Goal: Information Seeking & Learning: Learn about a topic

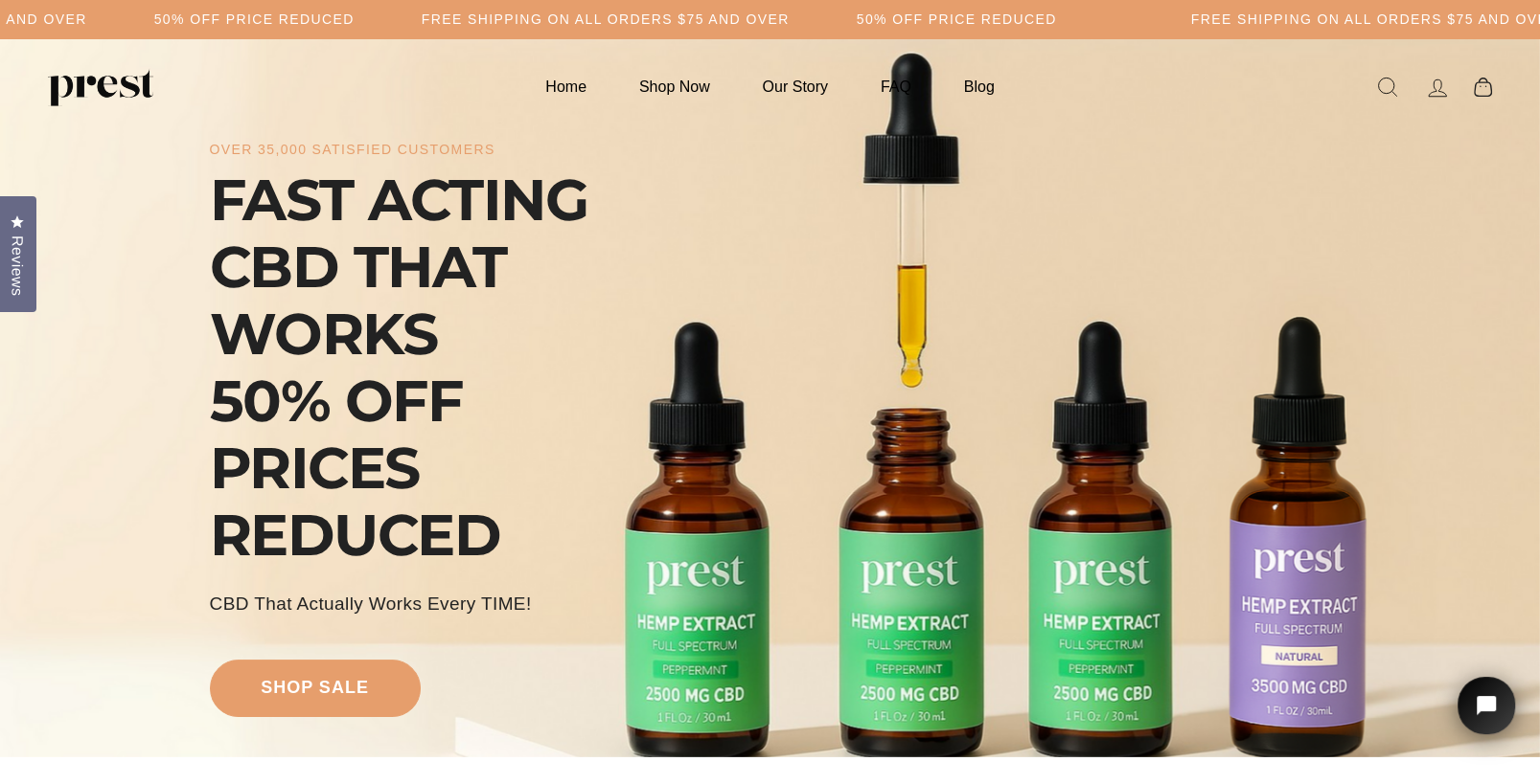
click at [1306, 555] on div "over 35,000 satisfied customers FAST ACTING CBD THAT WORKS 50% OFF PRICES REDUC…" at bounding box center [770, 425] width 1121 height 583
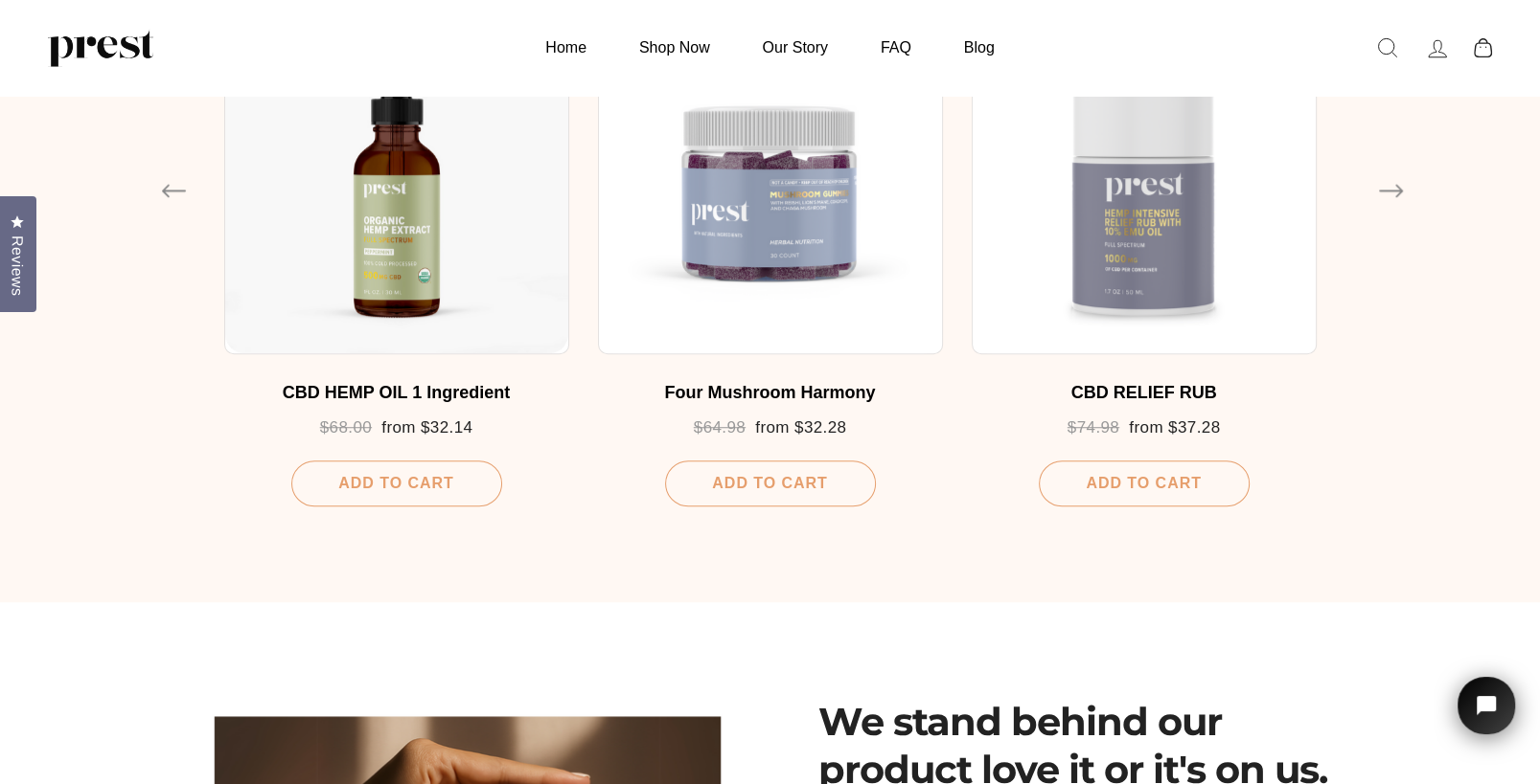
scroll to position [1122, 0]
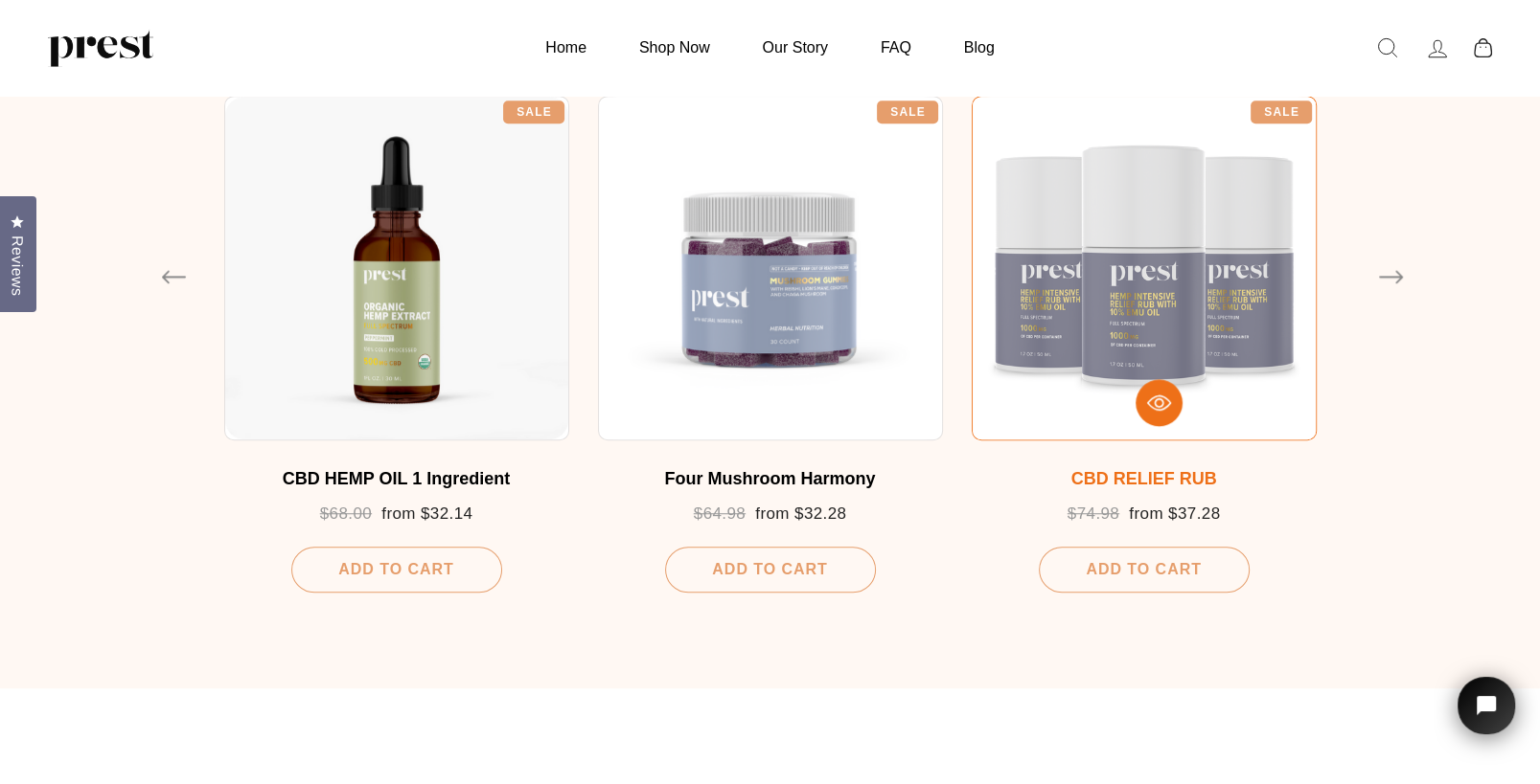
click at [1186, 352] on div at bounding box center [1143, 267] width 345 height 345
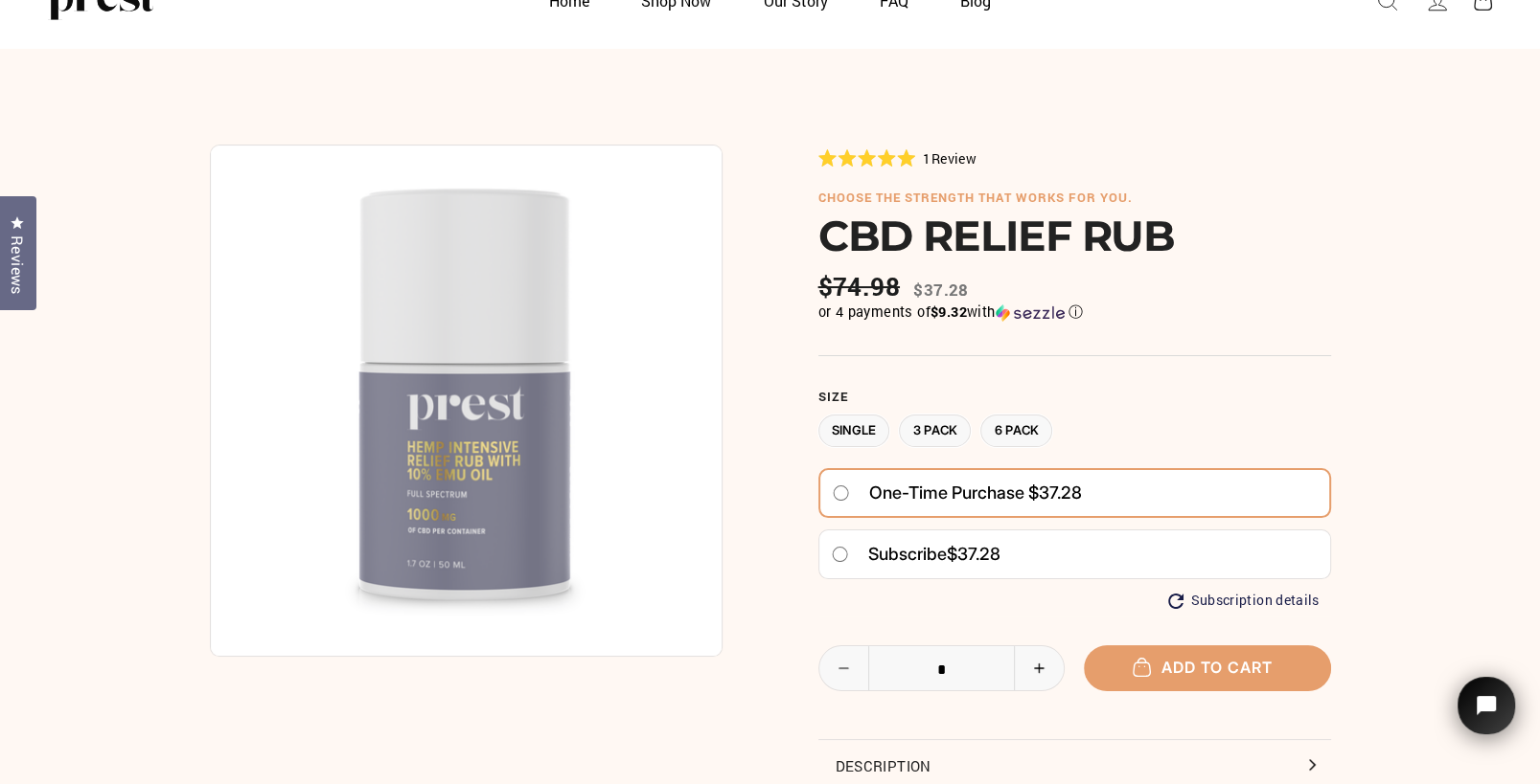
scroll to position [345, 0]
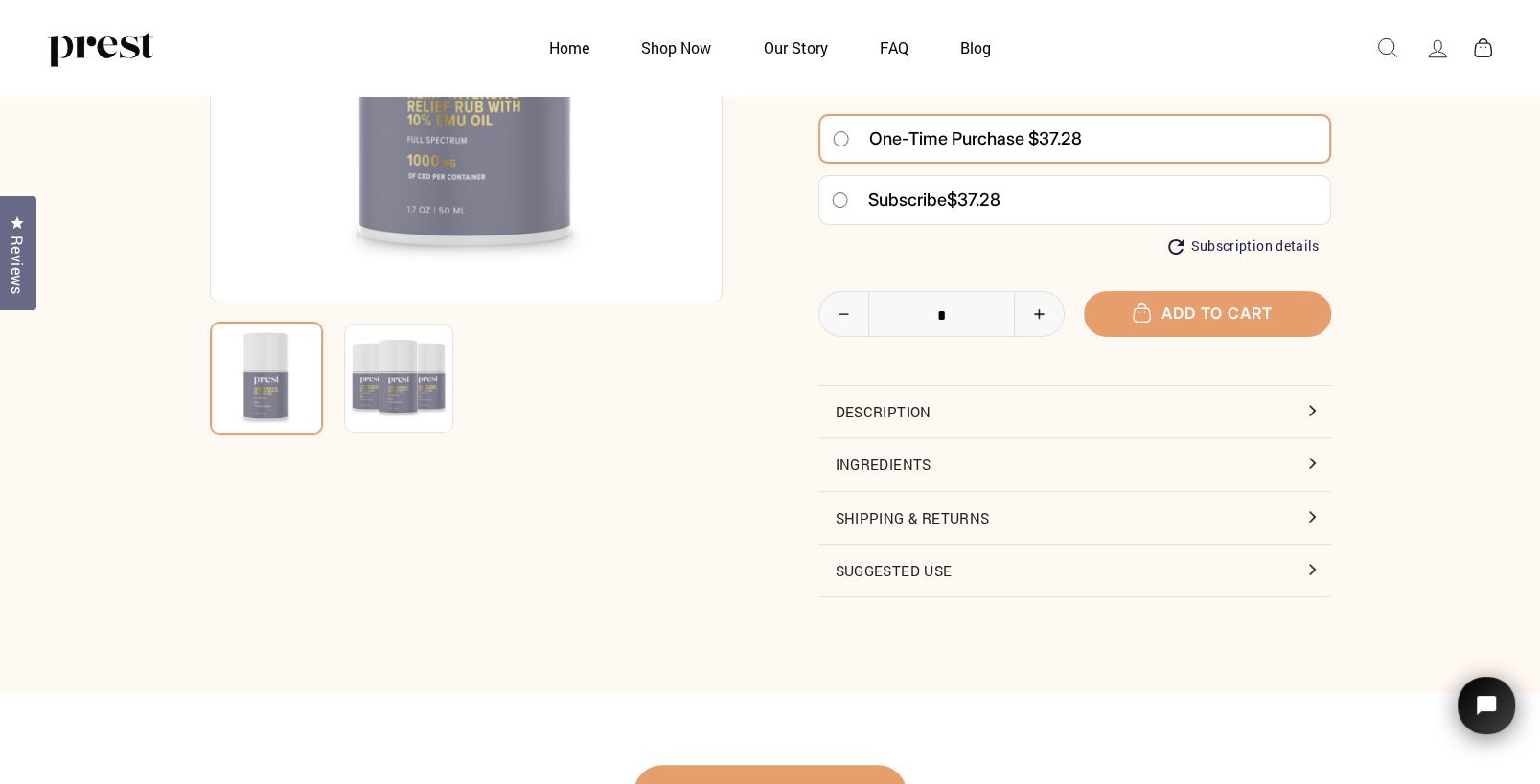
click at [826, 457] on button "Ingredients" at bounding box center [1075, 464] width 513 height 52
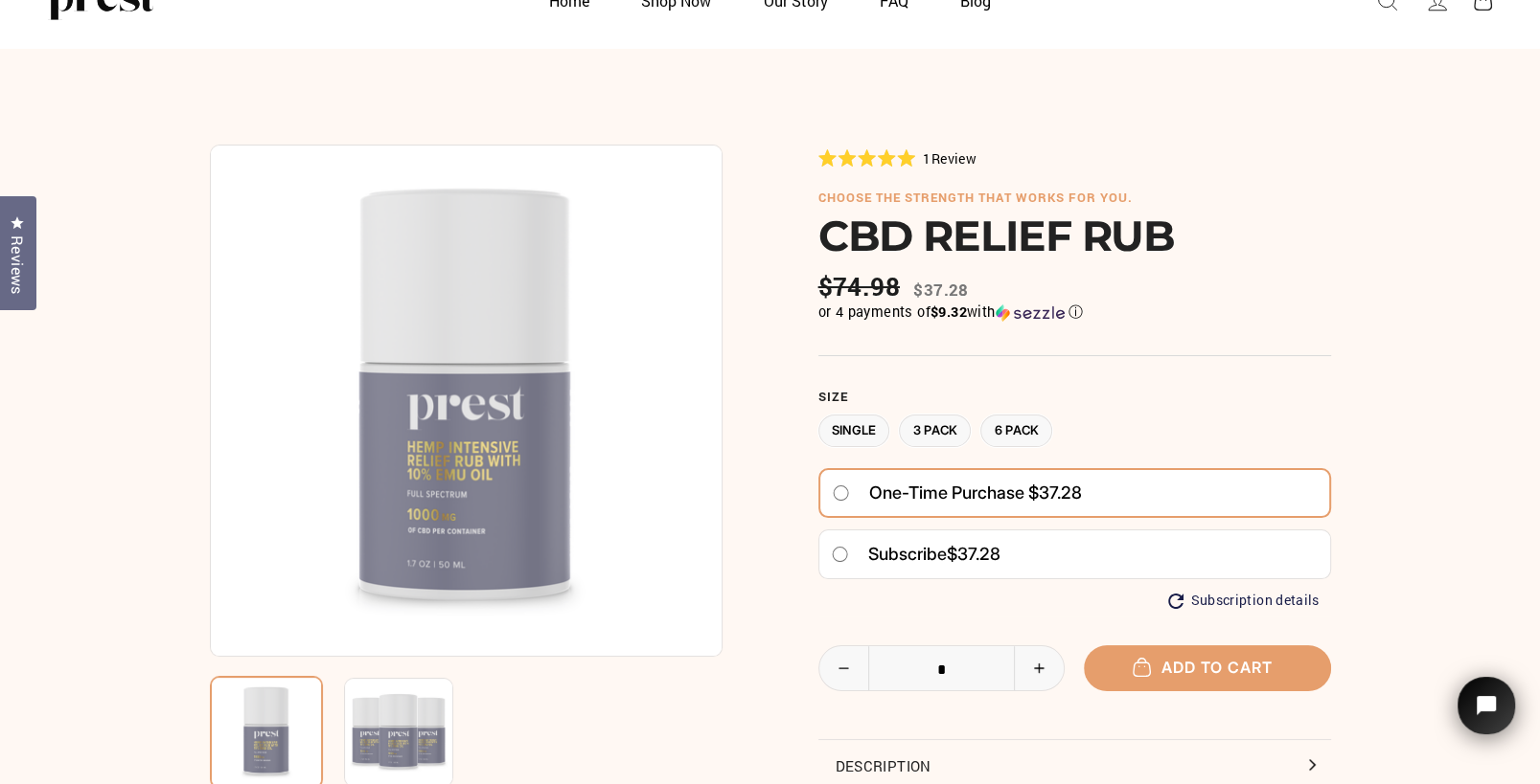
scroll to position [0, 0]
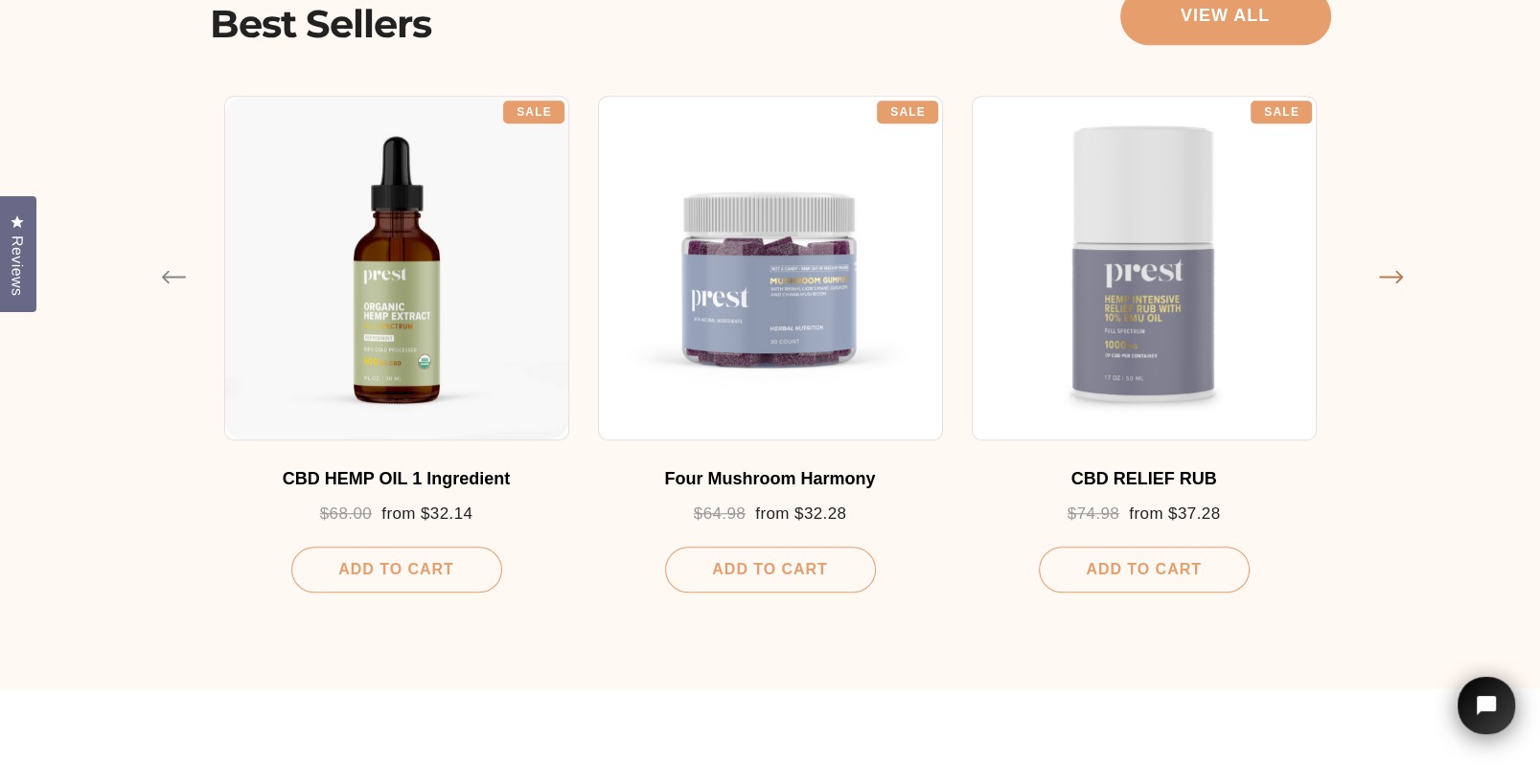
click at [1379, 270] on button "Next" at bounding box center [1379, 270] width 0 height 0
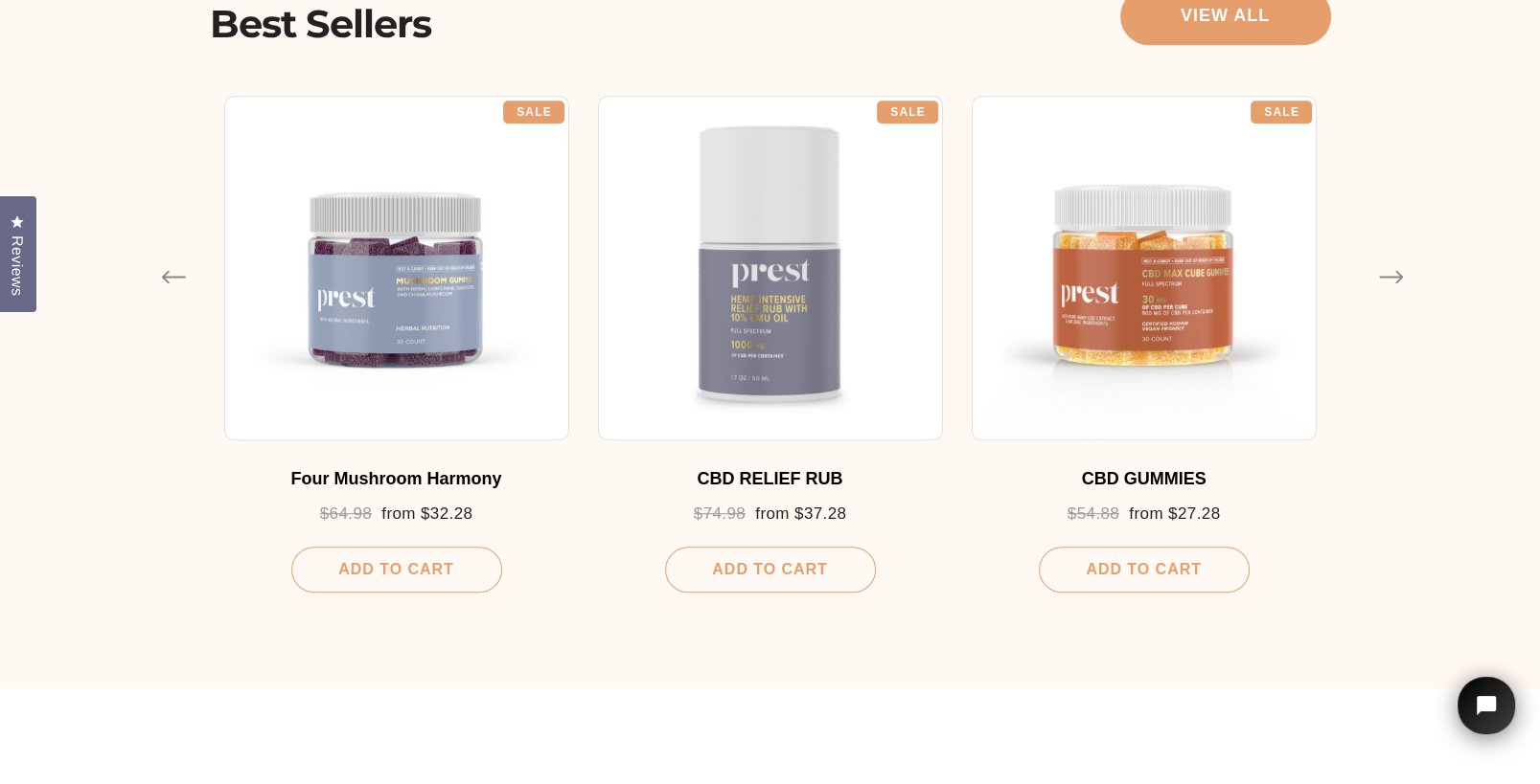
click at [1398, 269] on div "Our Products Best Sellers View all Previous Sale CBD HAIR GROWTH Regular price …" at bounding box center [770, 288] width 1540 height 800
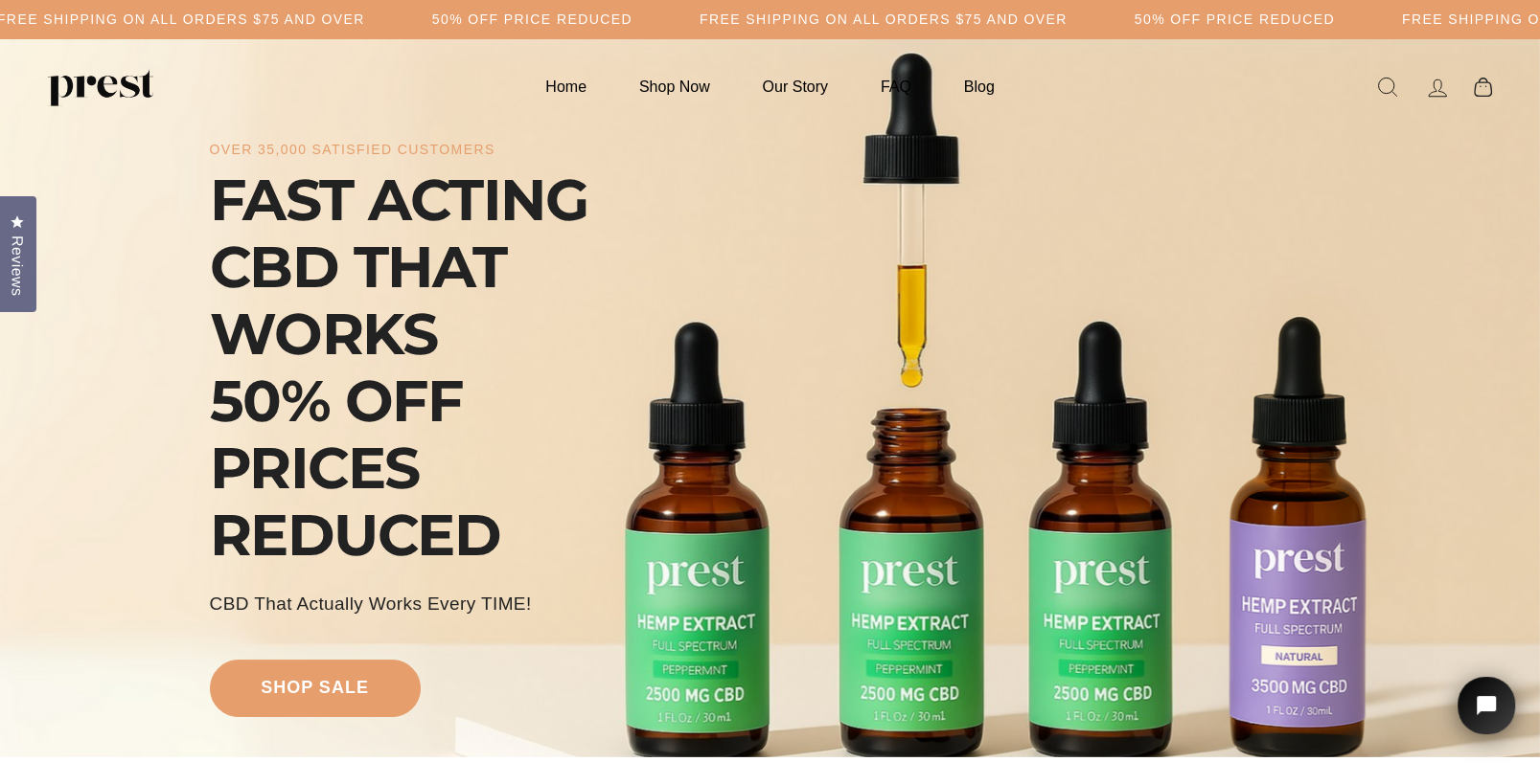
click at [635, 531] on div "FAST ACTING CBD THAT WORKS 50% OFF PRICES REDUCED" at bounding box center [425, 367] width 431 height 402
click at [675, 562] on div "over 35,000 satisfied customers FAST ACTING CBD THAT WORKS 50% OFF PRICES REDUC…" at bounding box center [770, 425] width 1121 height 583
click at [901, 81] on link "FAQ" at bounding box center [895, 86] width 79 height 37
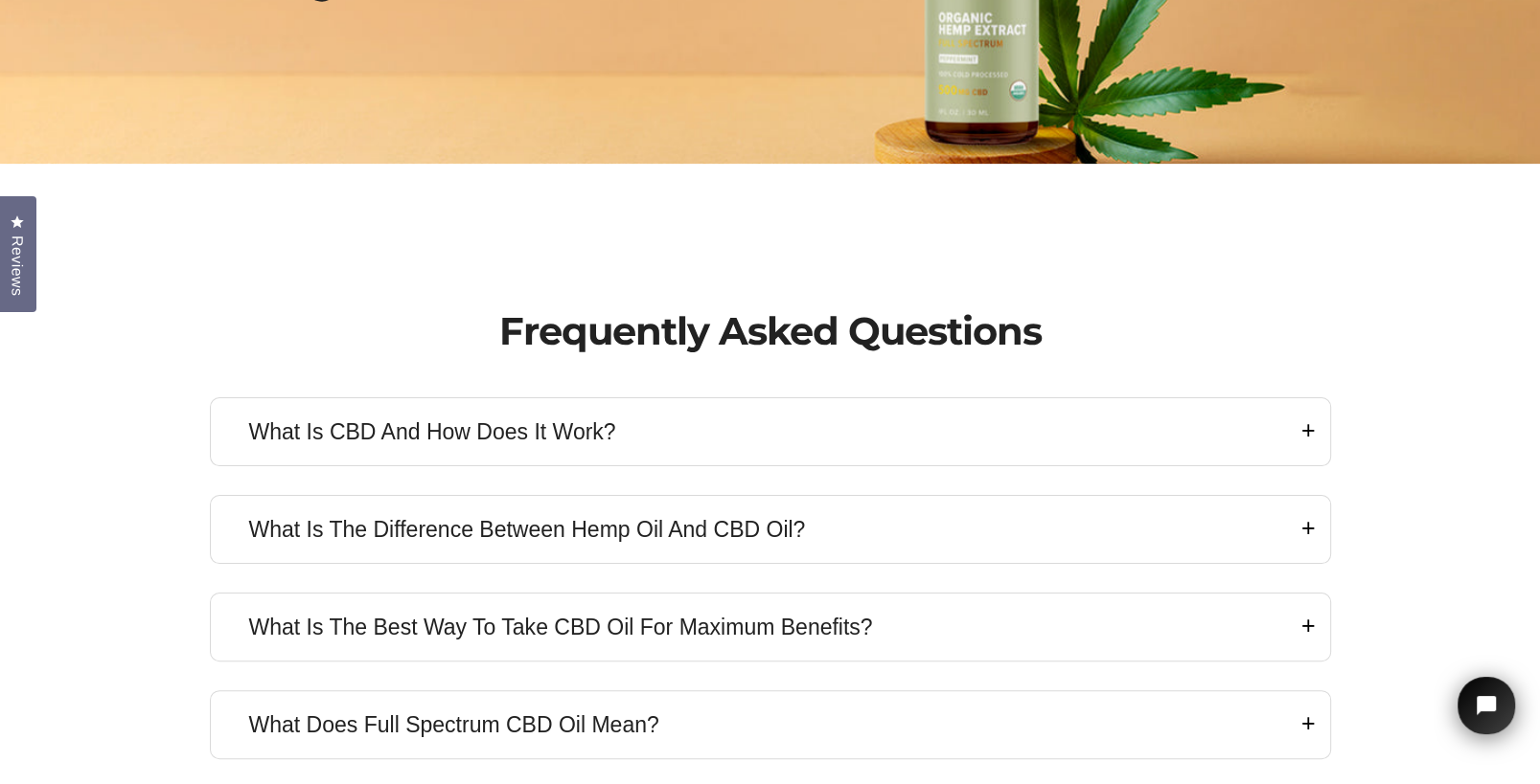
scroll to position [345, 0]
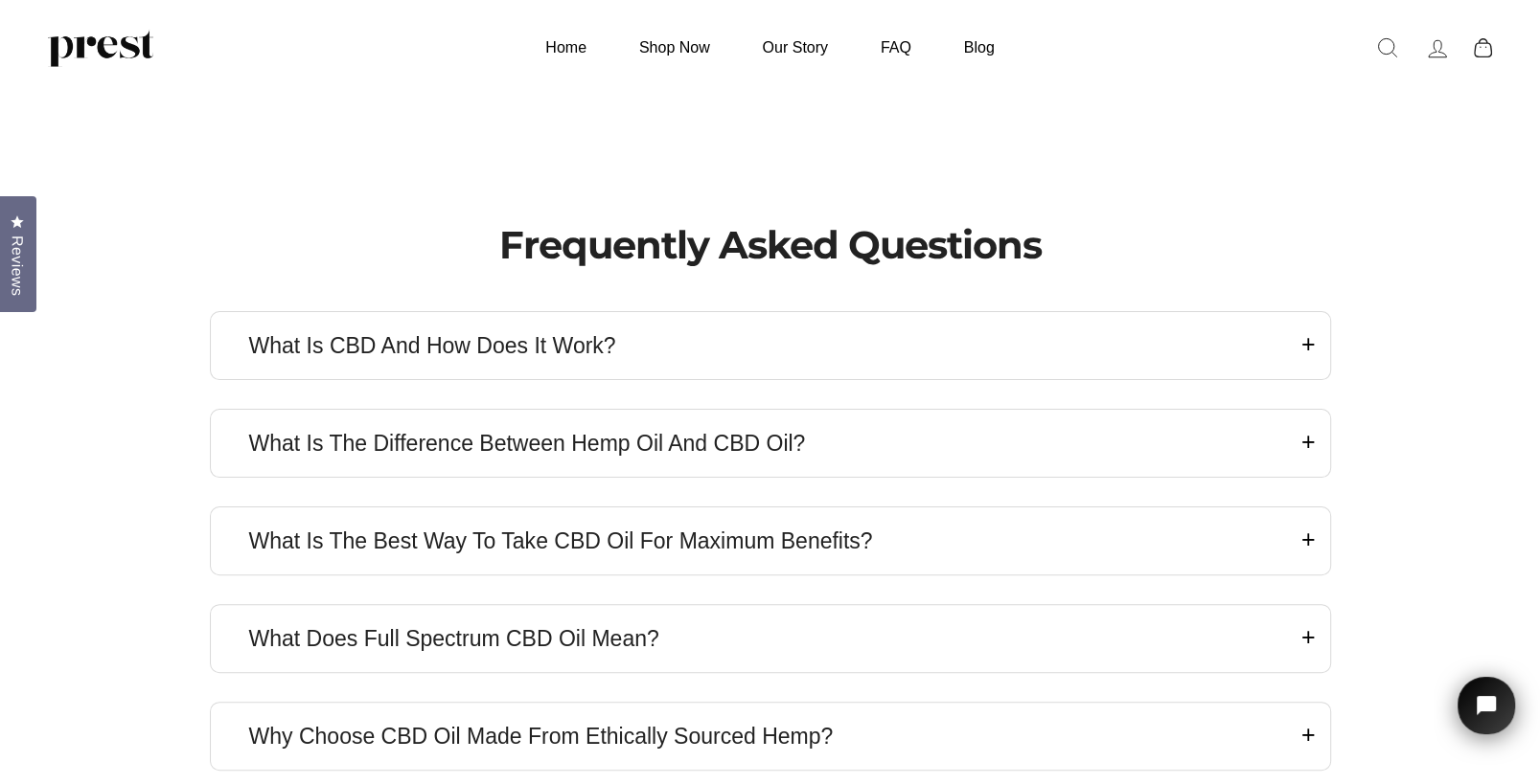
click at [330, 440] on h4 "What Is the Difference Between Hemp Oil and CBD Oil?" at bounding box center [770, 443] width 1043 height 28
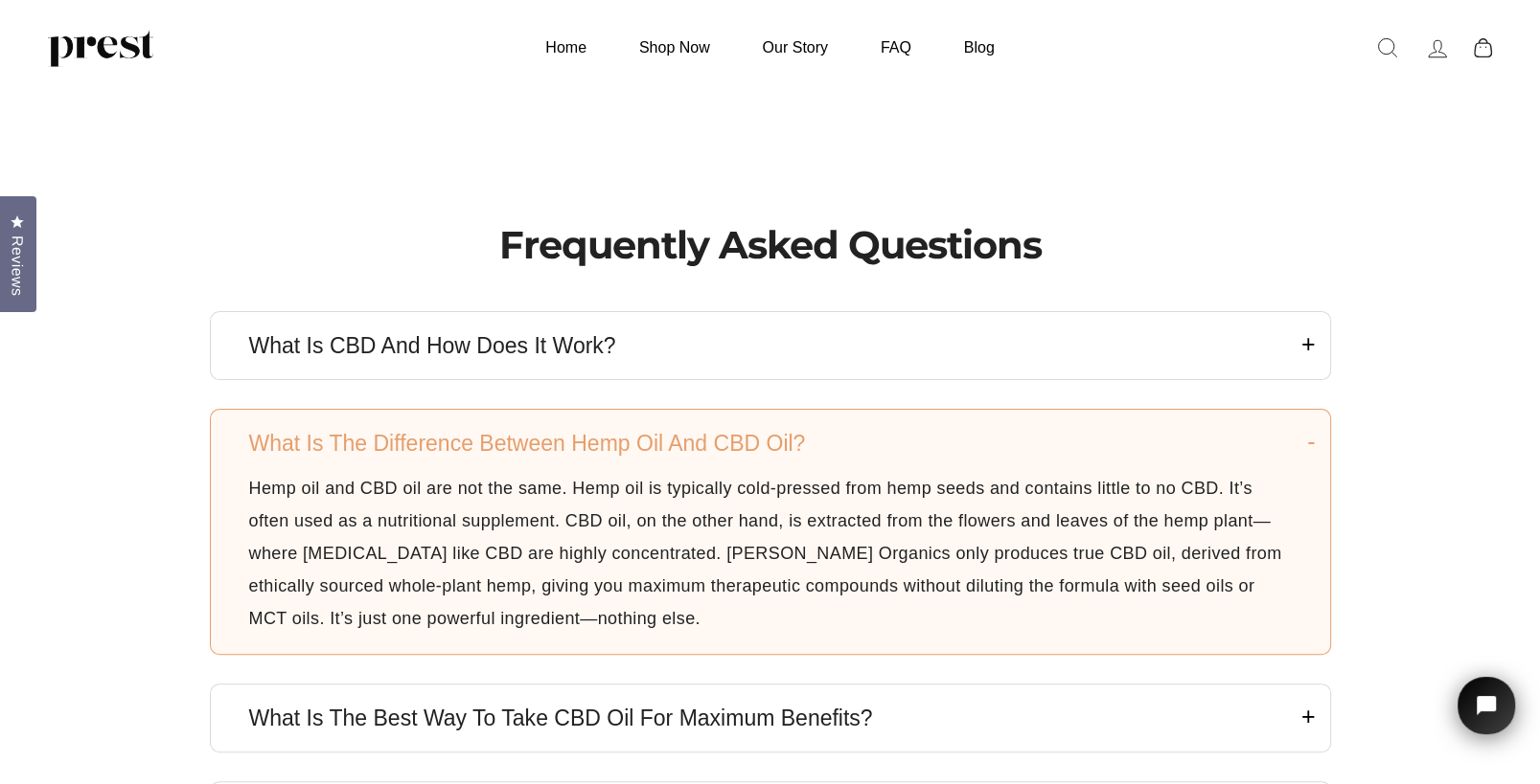
scroll to position [517, 0]
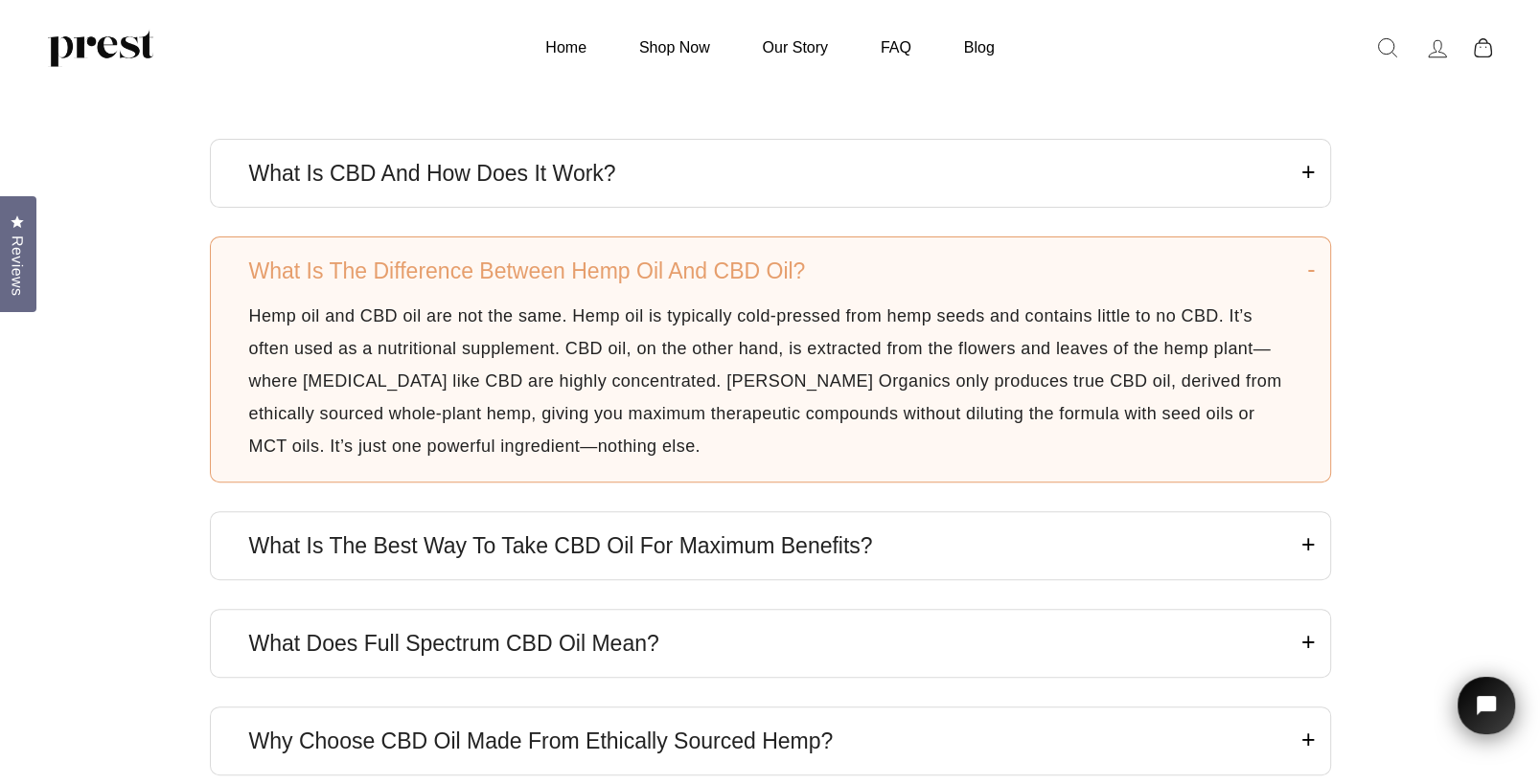
click at [568, 545] on h4 "What Is the Best Way to Take CBD Oil for Maximum Benefits?" at bounding box center [770, 545] width 1043 height 28
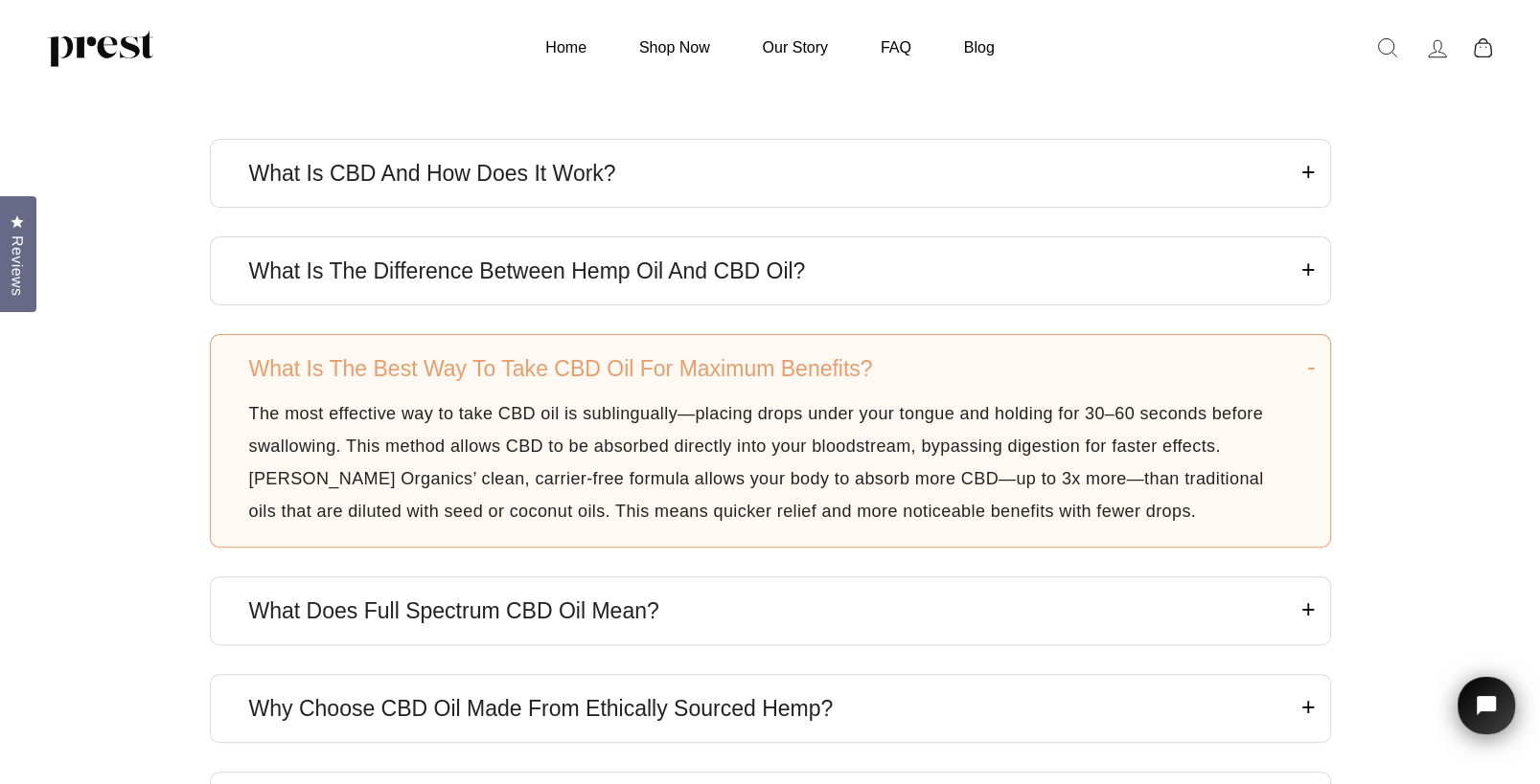
click at [568, 602] on h4 "What Does Full Spectrum CBD Oil Mean?" at bounding box center [770, 610] width 1043 height 28
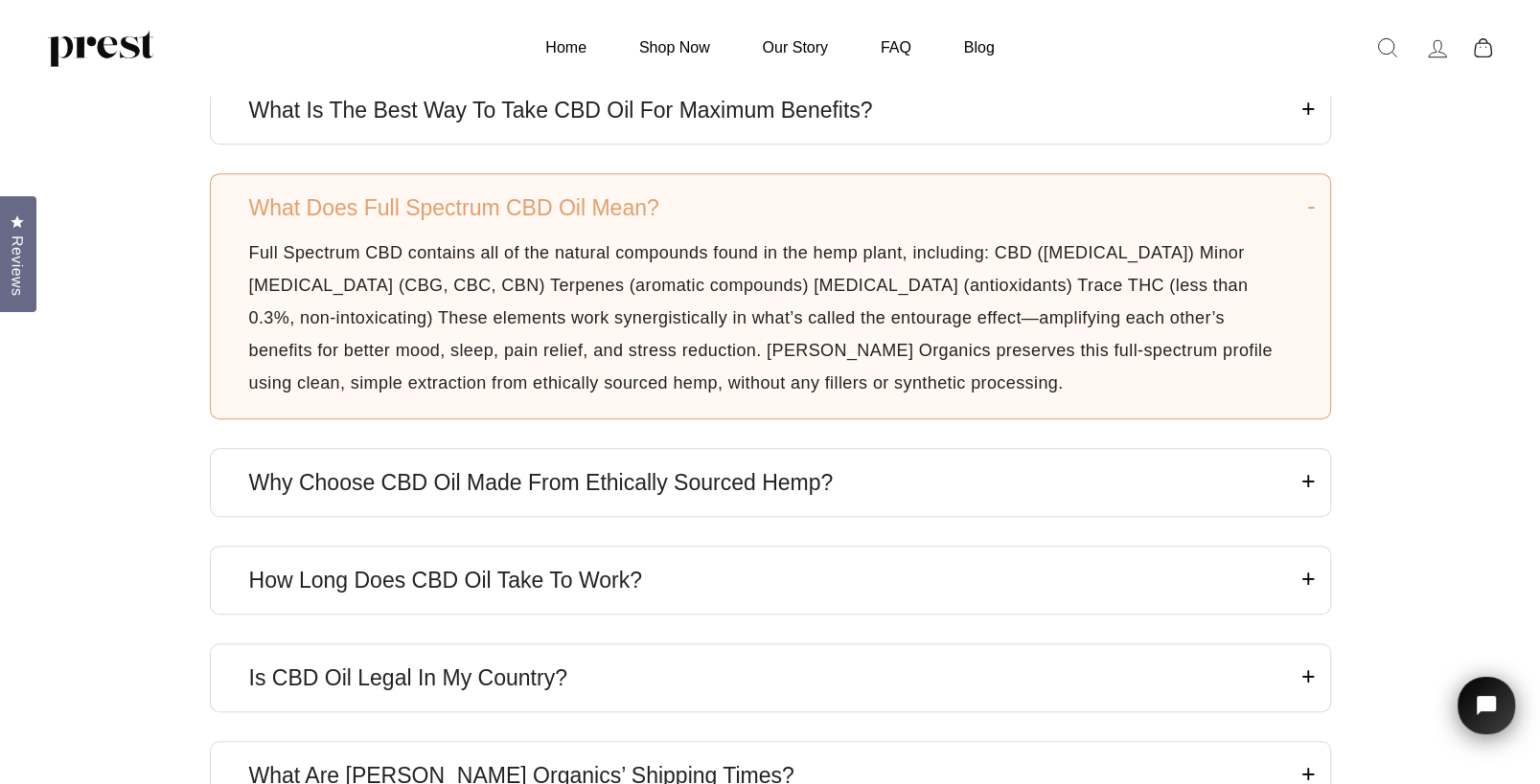
scroll to position [863, 0]
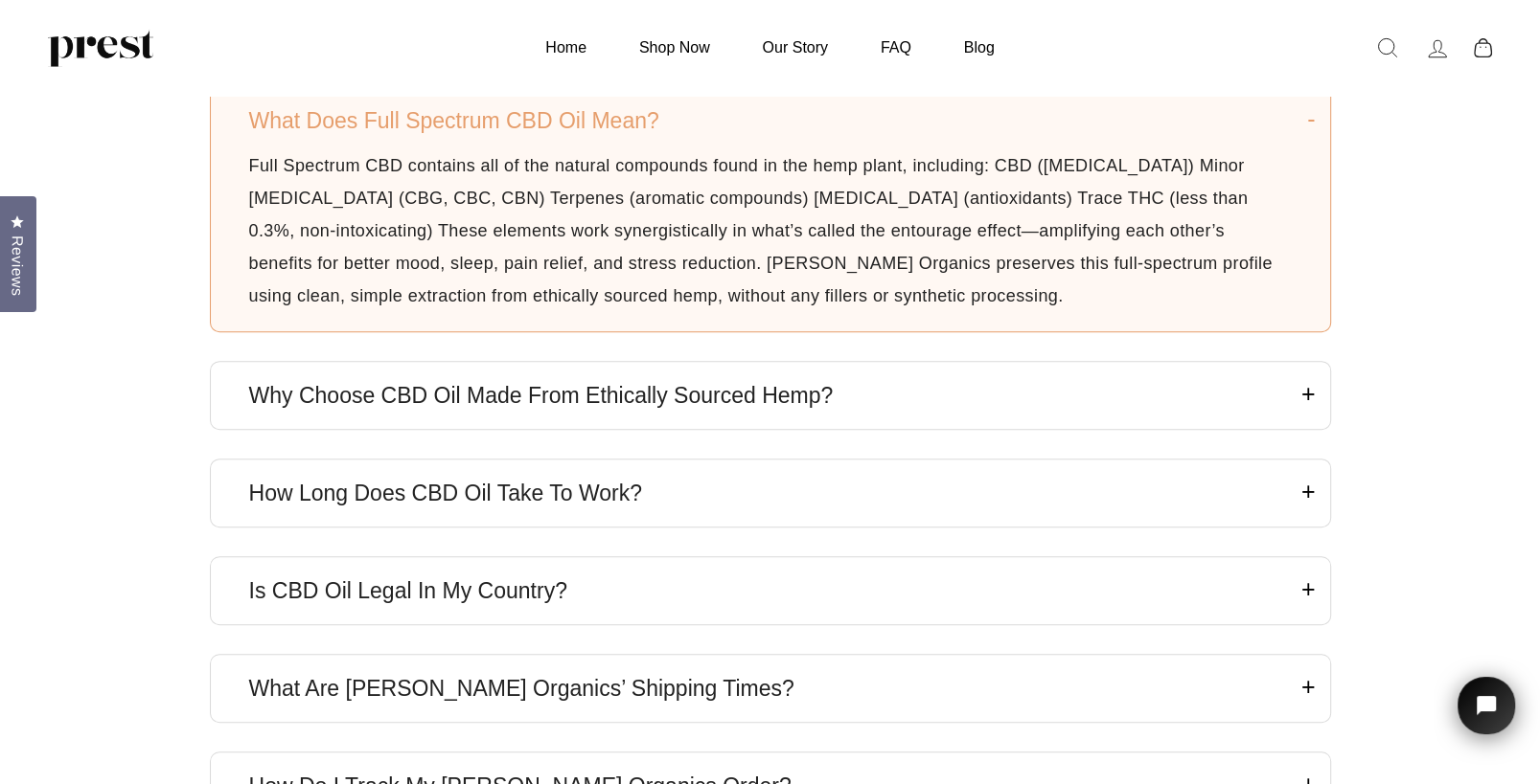
click at [529, 505] on article "How Long Does CBD Oil Take to Work? With the sublingual method, most people sta…" at bounding box center [770, 493] width 1121 height 69
click at [524, 485] on h4 "How Long Does CBD Oil Take to Work?" at bounding box center [770, 492] width 1043 height 28
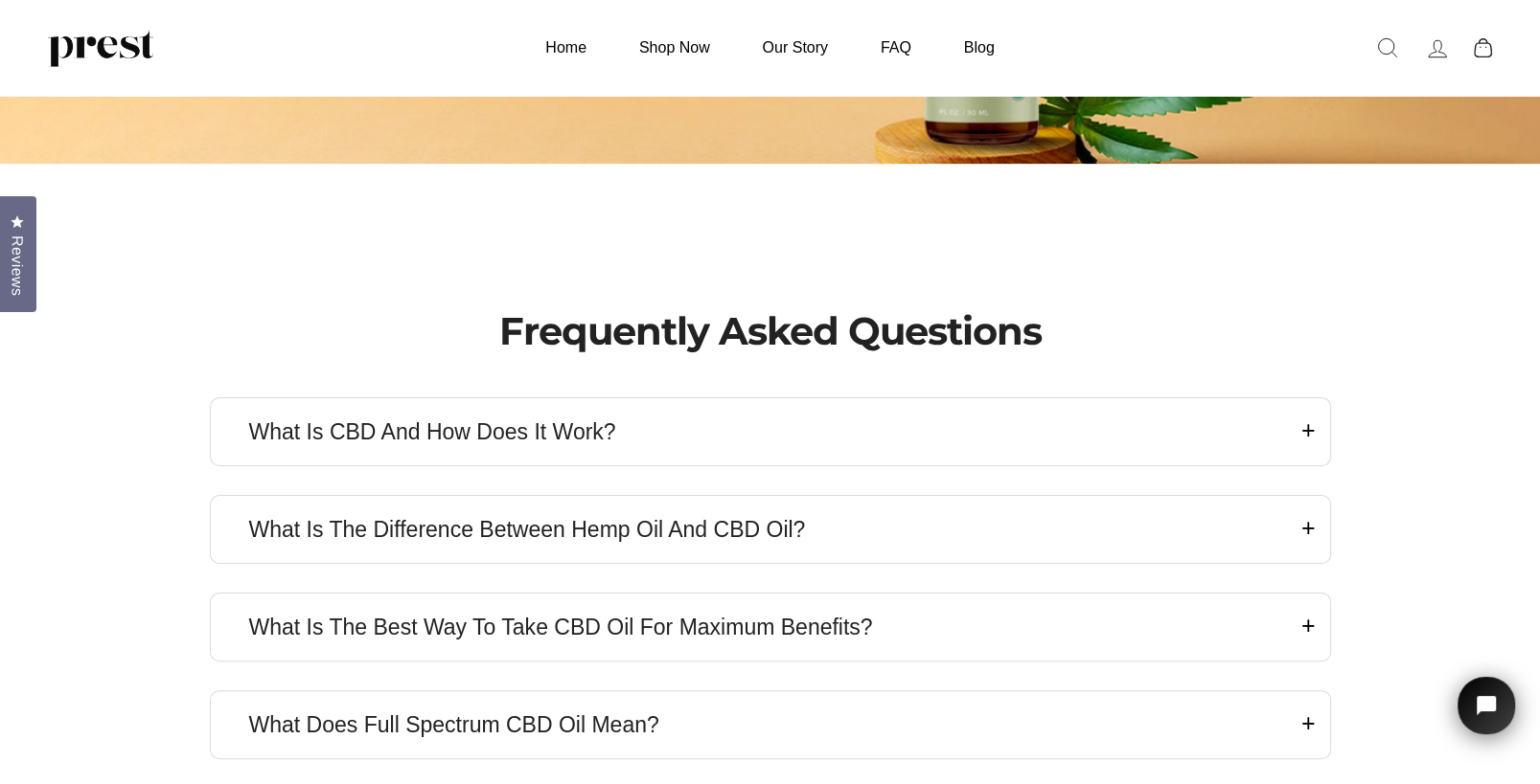
scroll to position [0, 0]
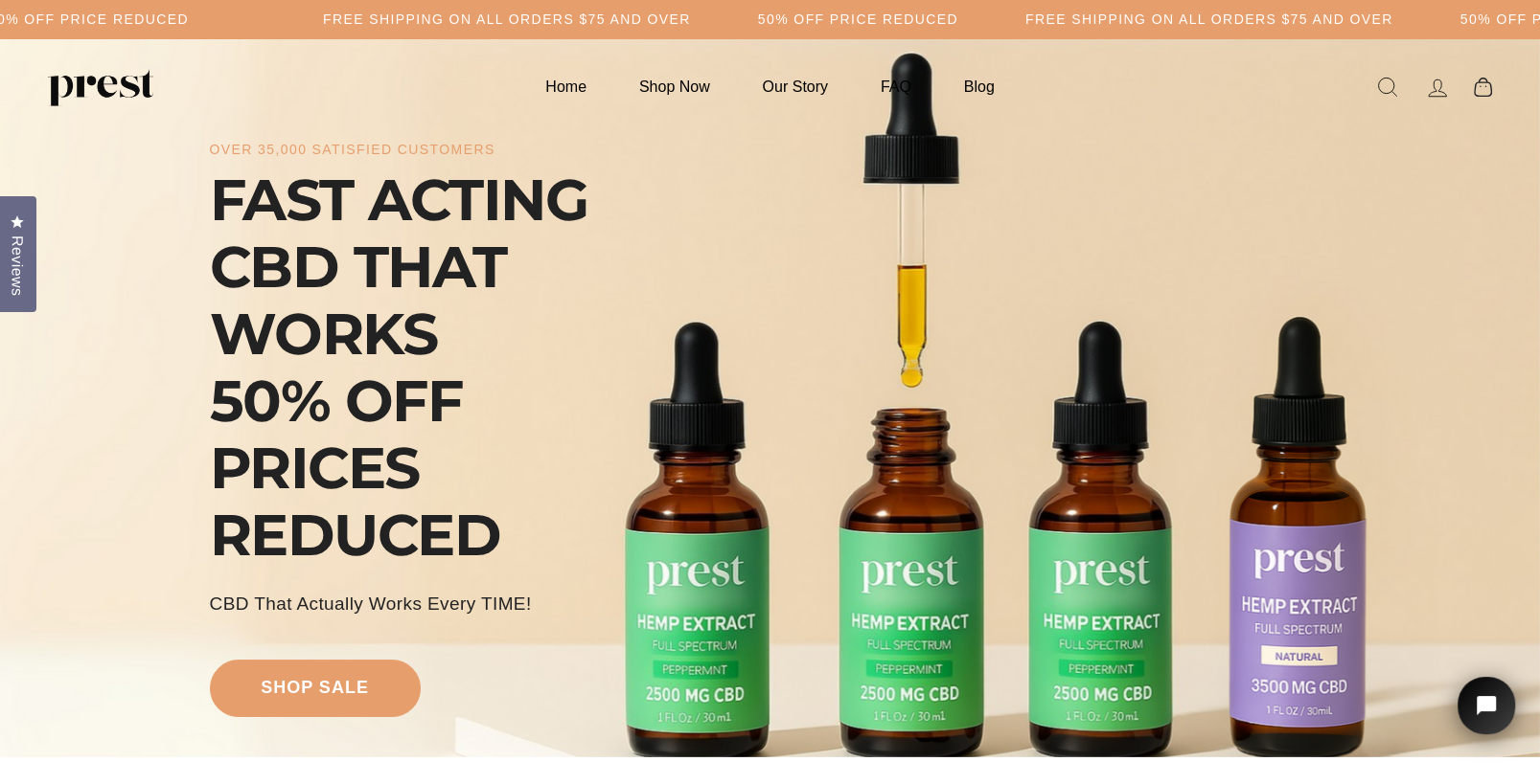
scroll to position [86, 0]
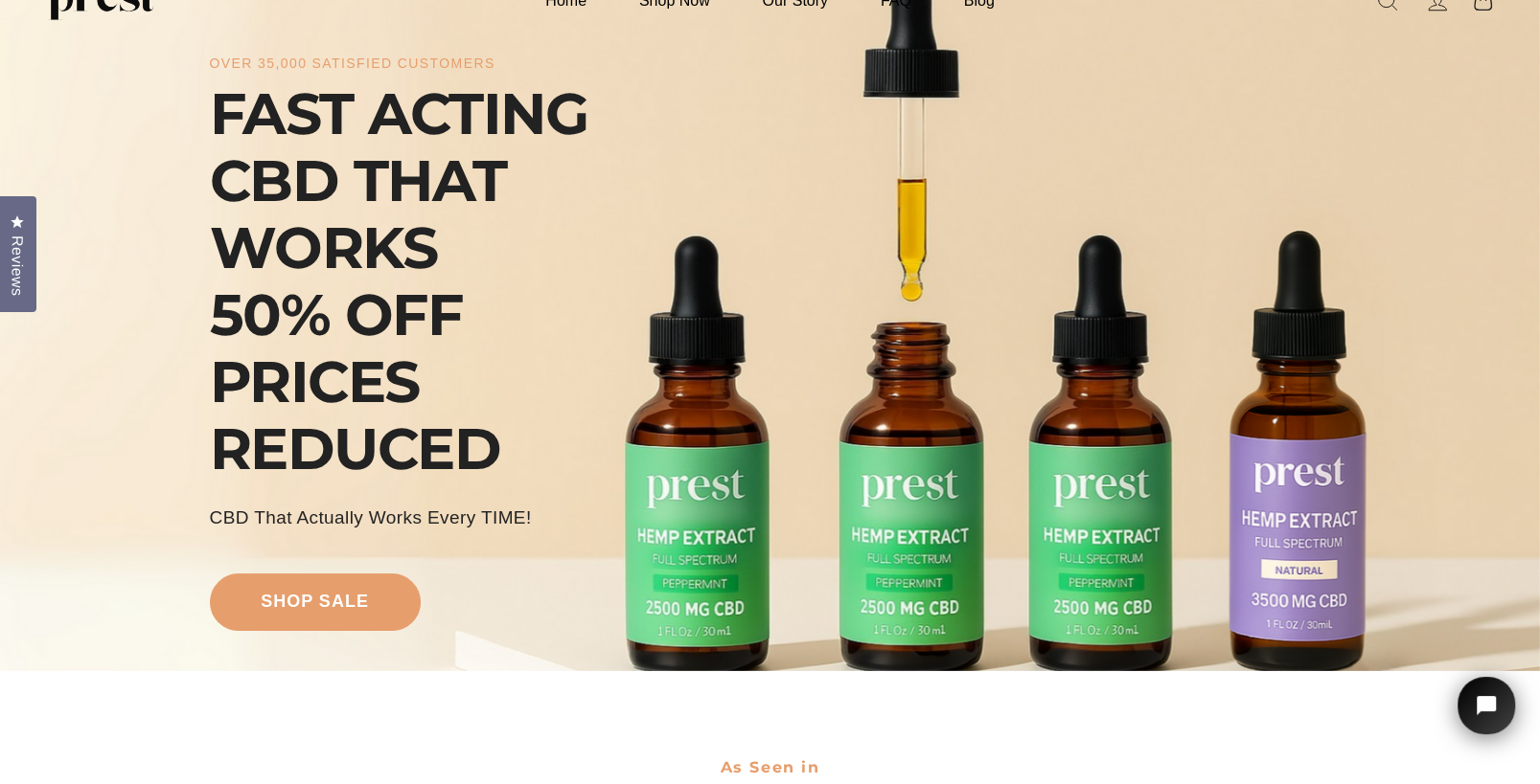
click at [657, 572] on div "over 35,000 satisfied customers FAST ACTING CBD THAT WORKS 50% OFF PRICES REDUC…" at bounding box center [770, 340] width 1121 height 583
click at [953, 510] on div "over 35,000 satisfied customers FAST ACTING CBD THAT WORKS 50% OFF PRICES REDUC…" at bounding box center [770, 340] width 1121 height 583
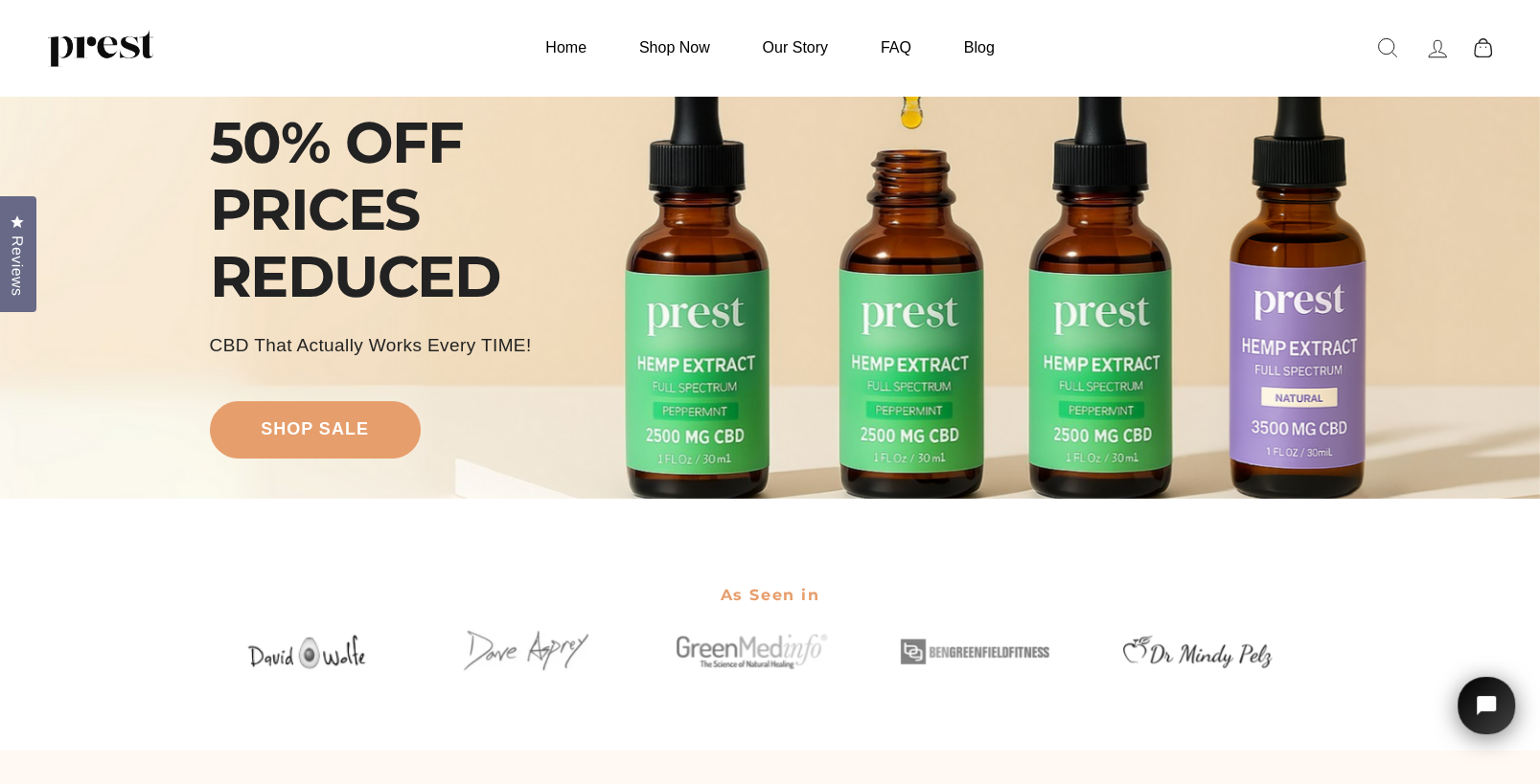
scroll to position [0, 0]
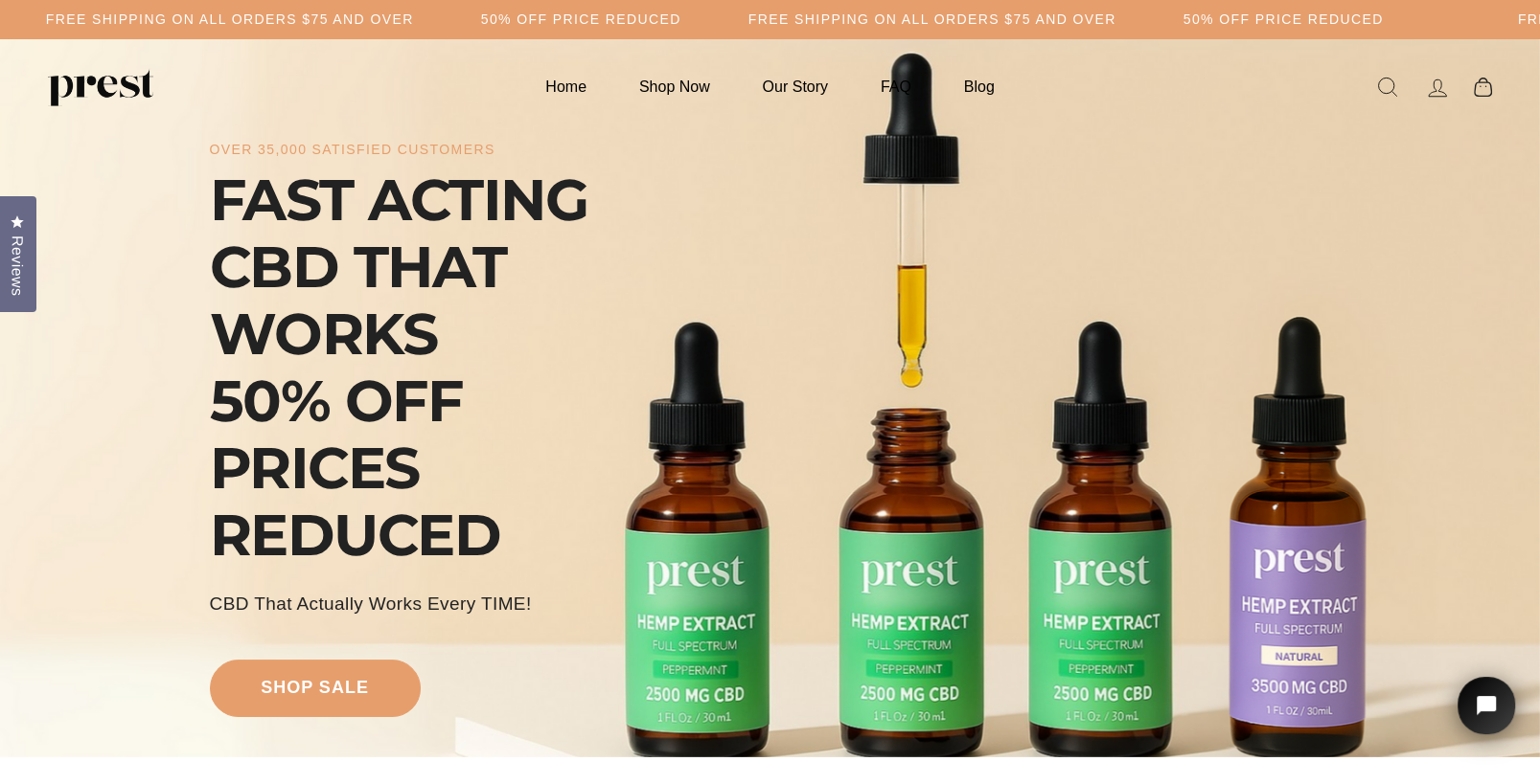
click at [762, 598] on div "over 35,000 satisfied customers FAST ACTING CBD THAT WORKS 50% OFF PRICES REDUC…" at bounding box center [770, 425] width 1121 height 583
click at [693, 91] on link "Shop Now" at bounding box center [674, 86] width 119 height 37
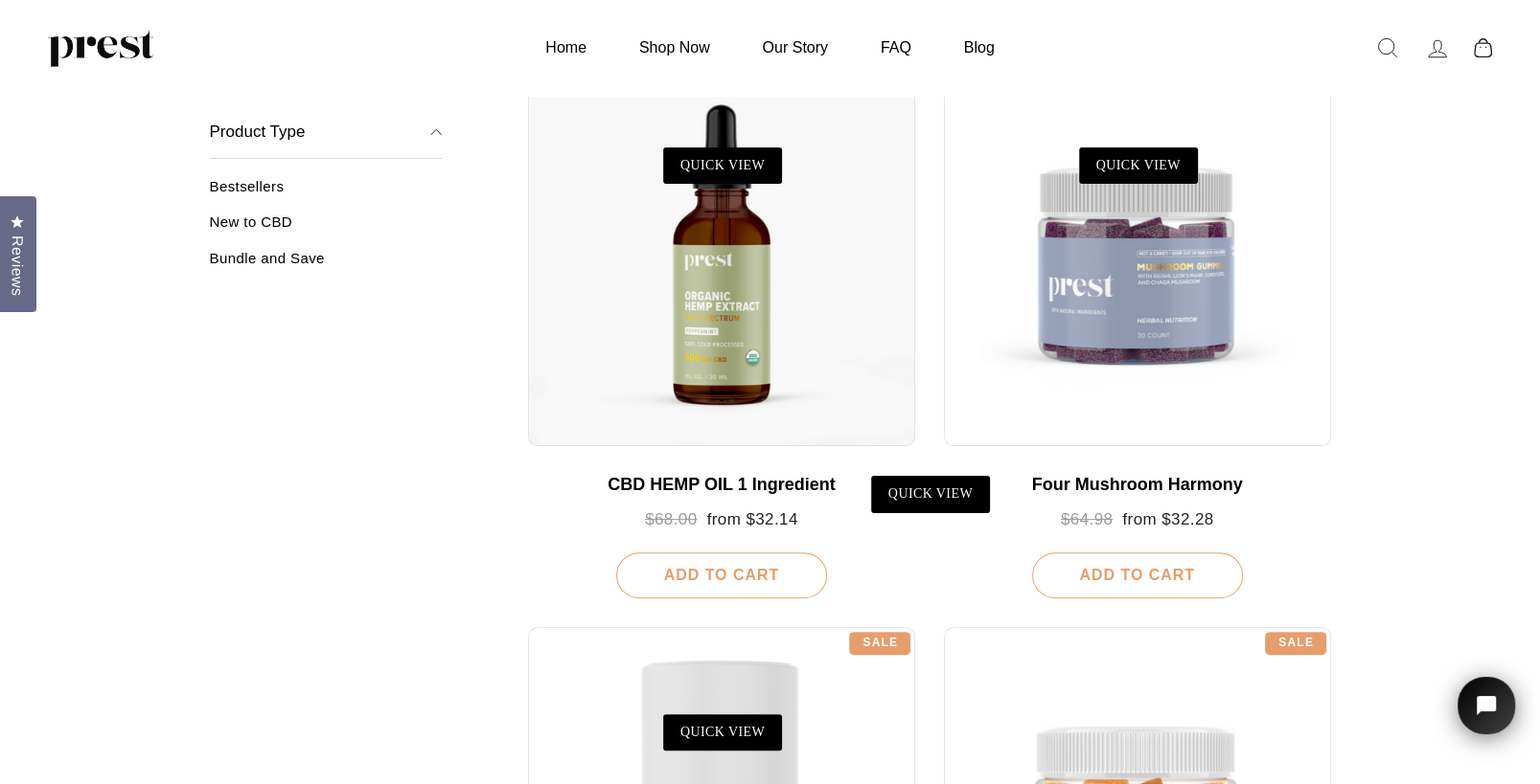
scroll to position [86, 0]
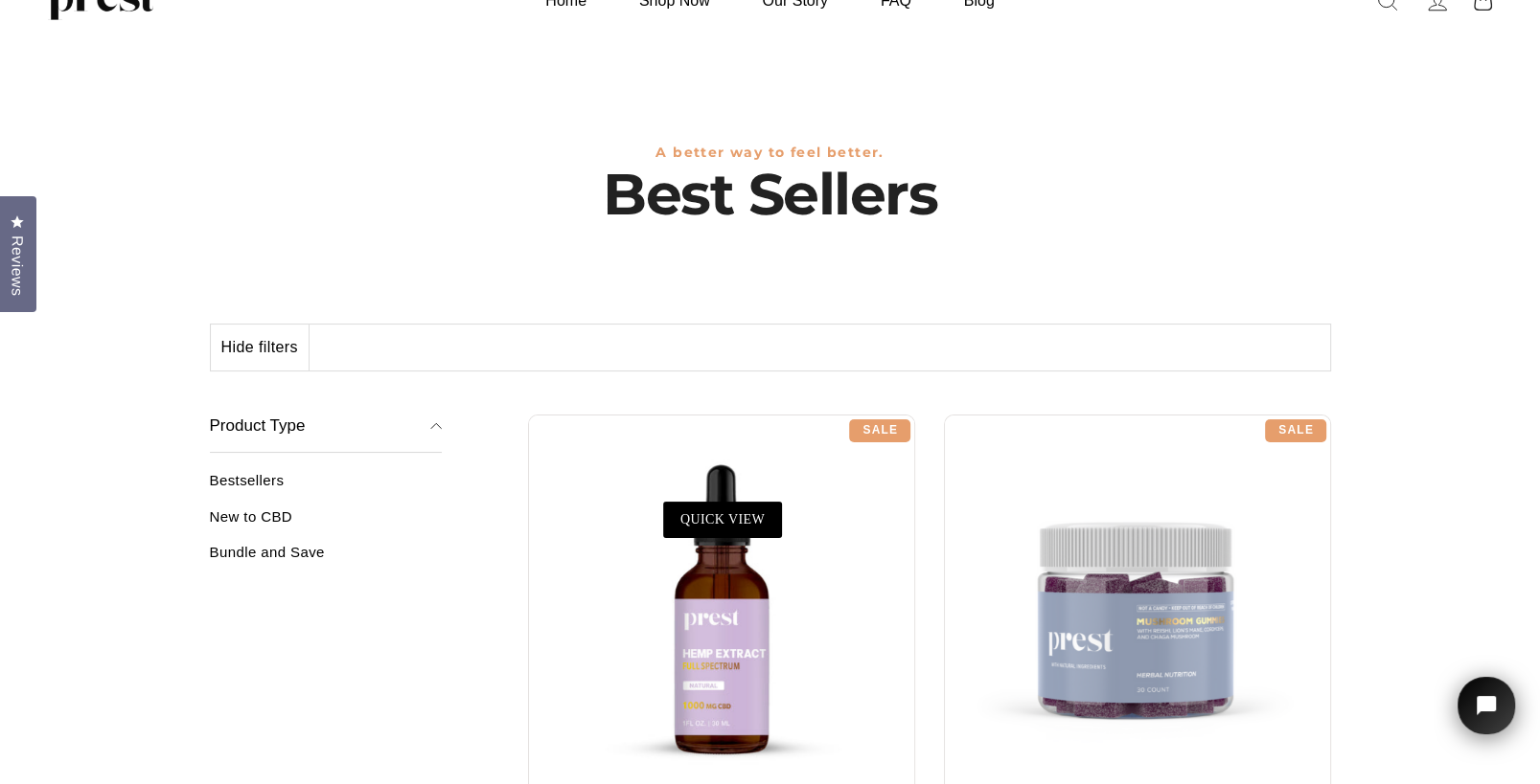
click at [727, 611] on div at bounding box center [721, 608] width 387 height 387
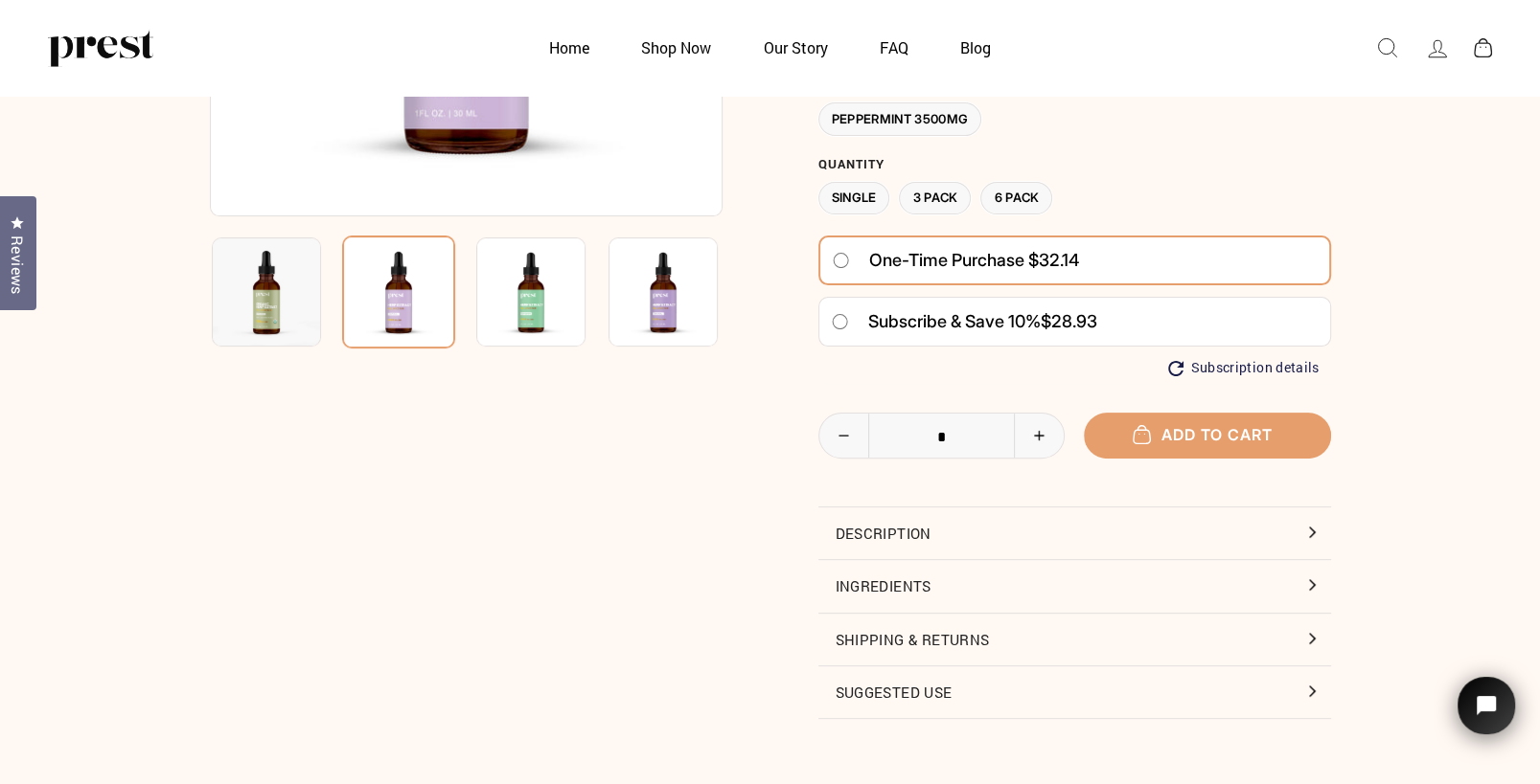
scroll to position [517, 0]
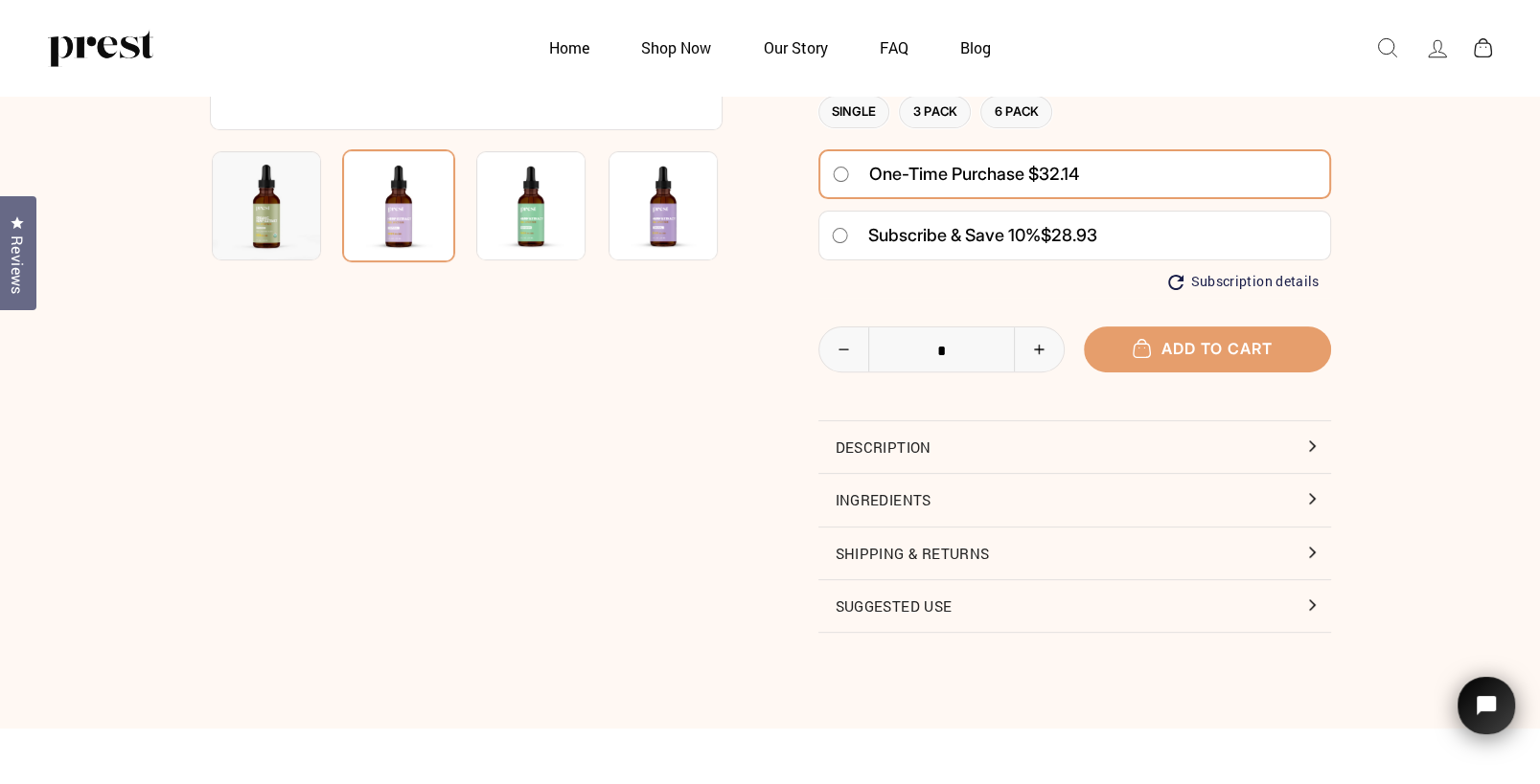
click at [889, 451] on button "Description" at bounding box center [1075, 447] width 513 height 52
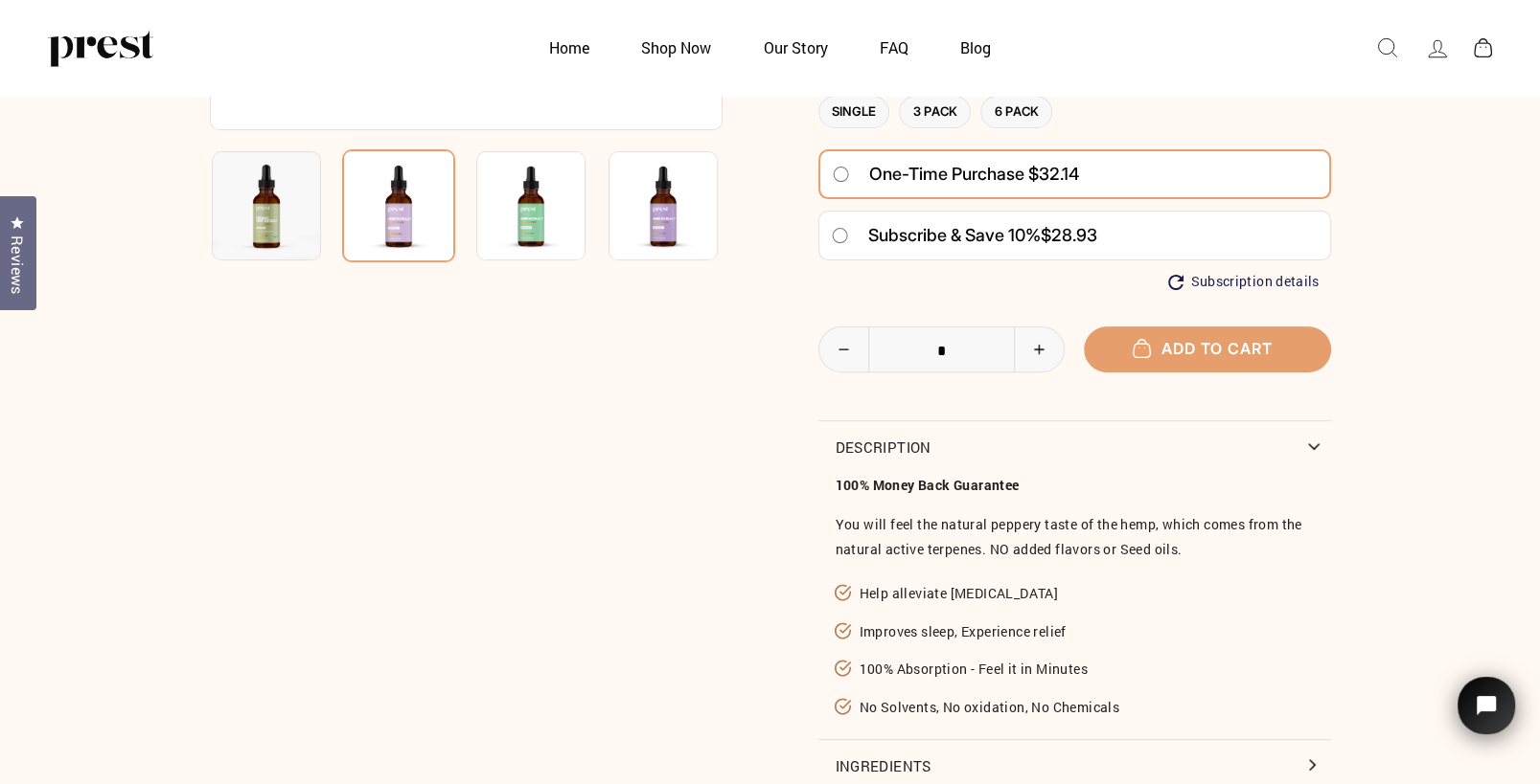
scroll to position [776, 0]
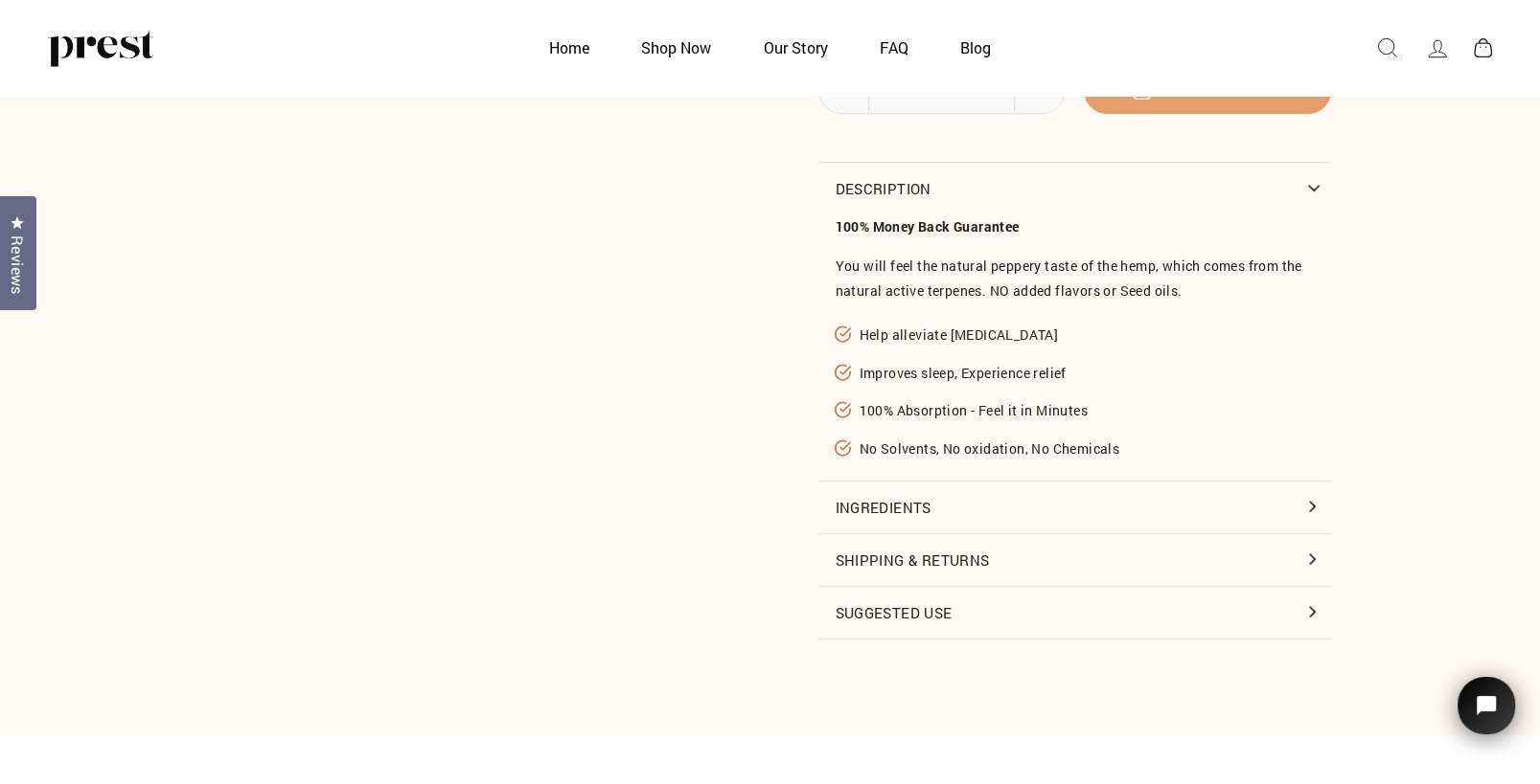
click at [845, 504] on button "Ingredients" at bounding box center [1075, 507] width 513 height 52
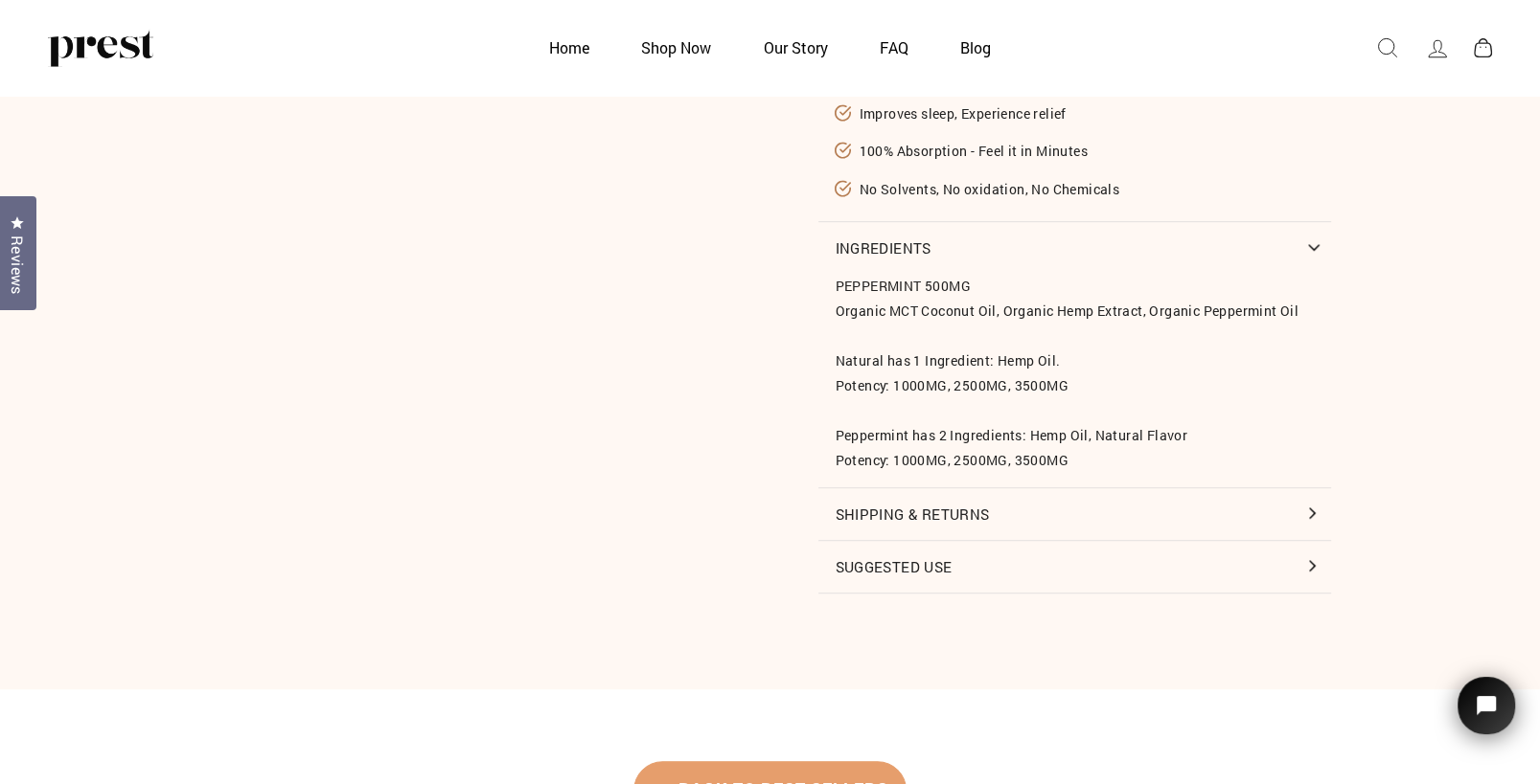
scroll to position [1122, 0]
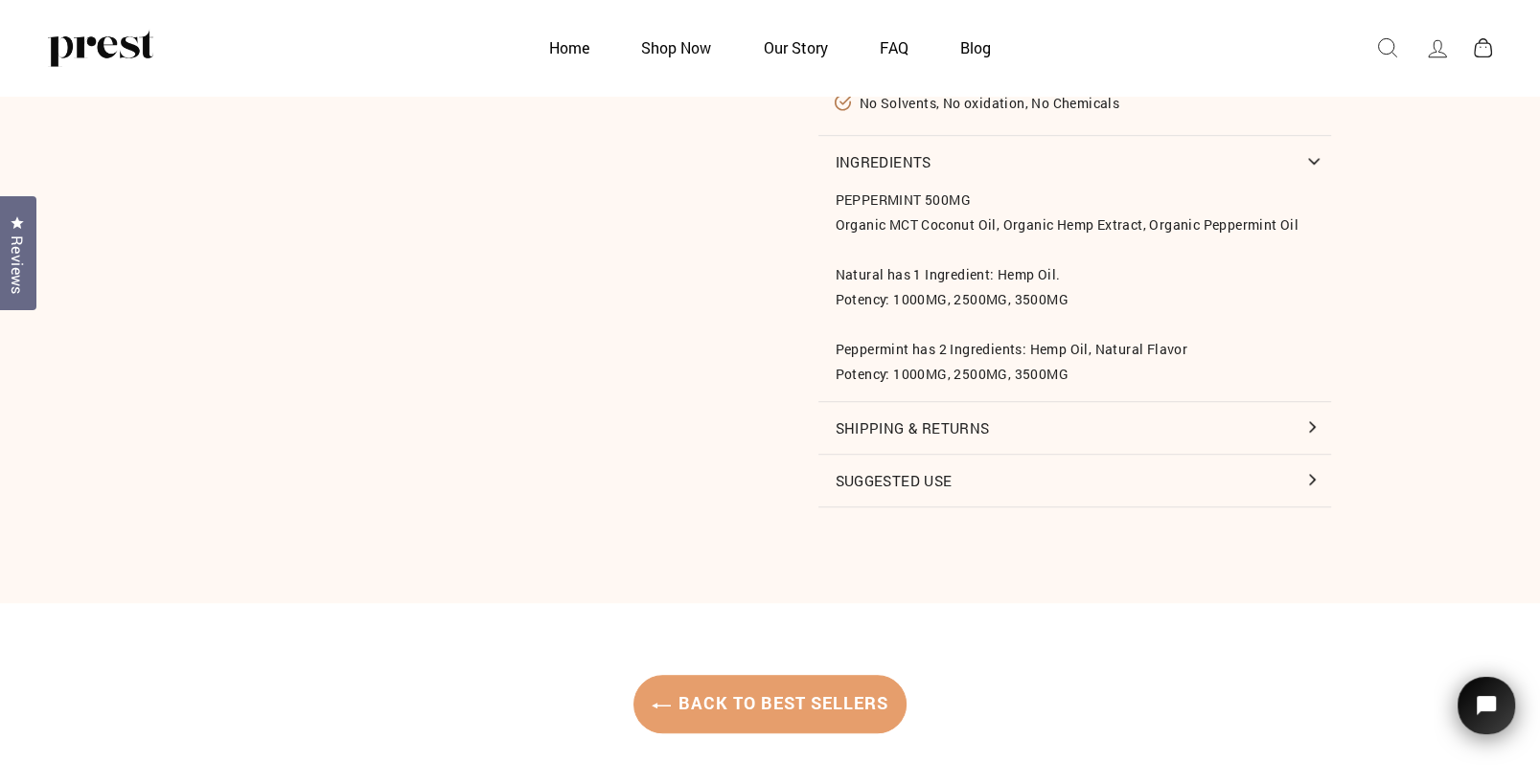
click at [881, 488] on button "Suggested Use" at bounding box center [1075, 480] width 513 height 52
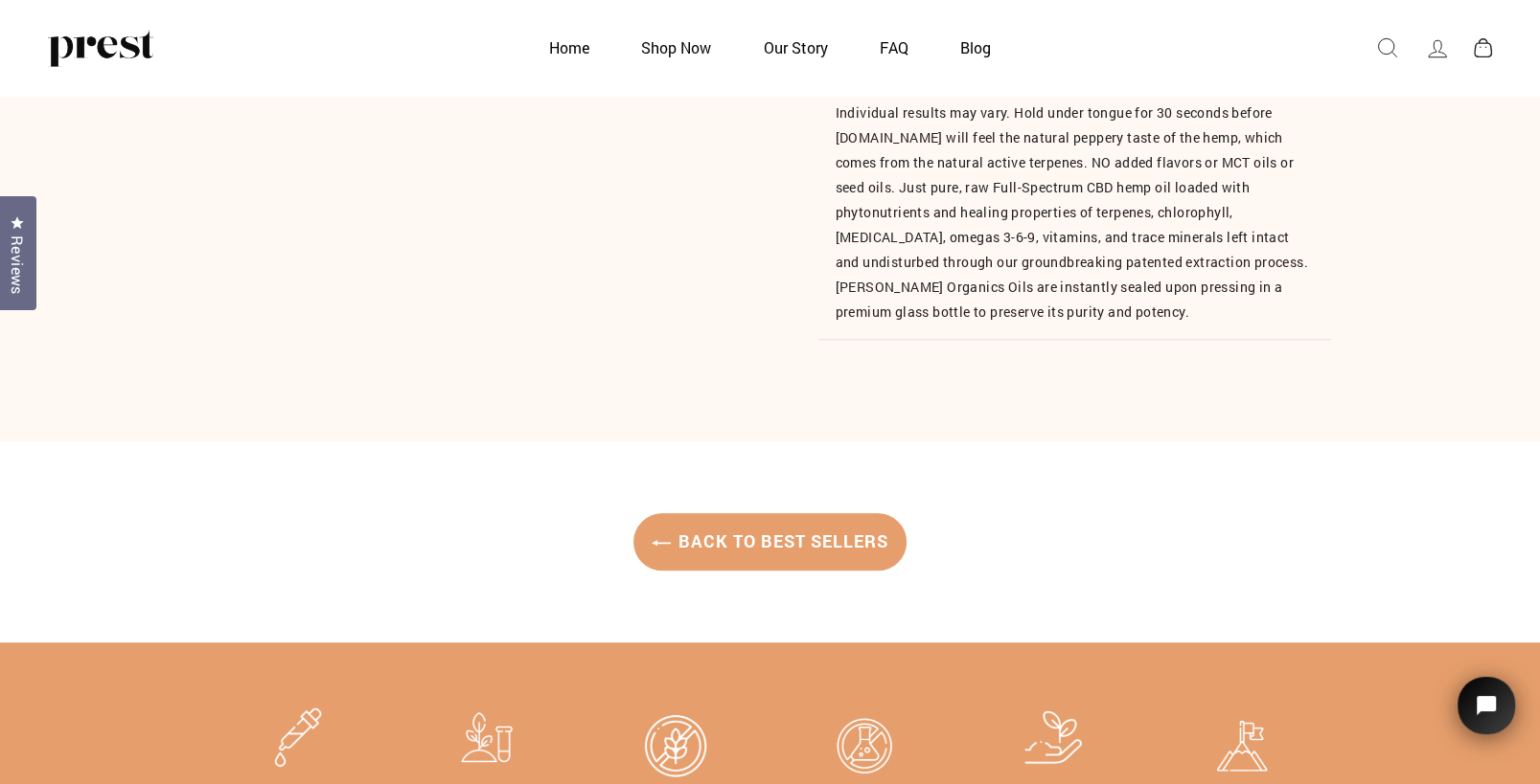
scroll to position [1726, 0]
